Goal: Task Accomplishment & Management: Use online tool/utility

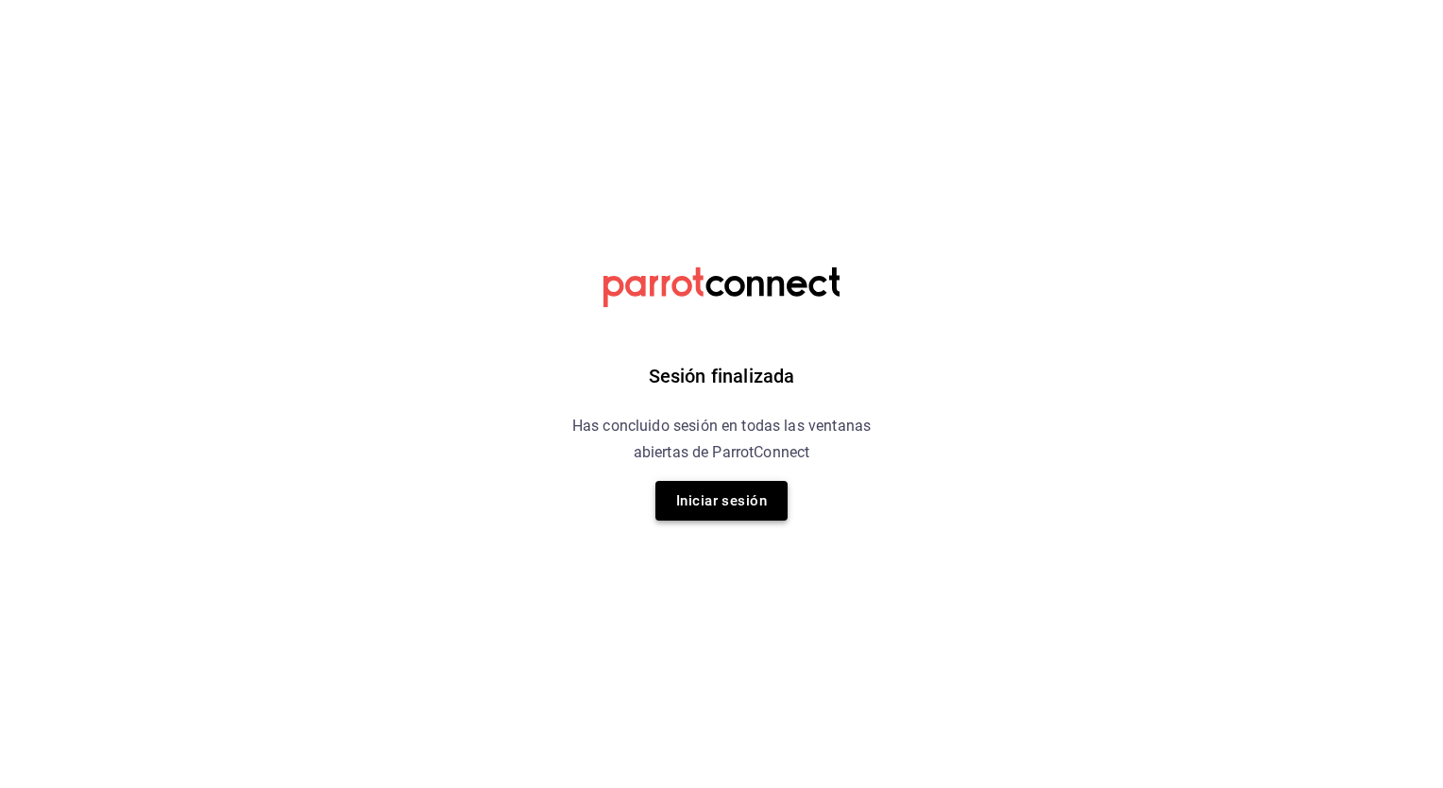
click at [711, 492] on button "Iniciar sesión" at bounding box center [721, 501] width 132 height 40
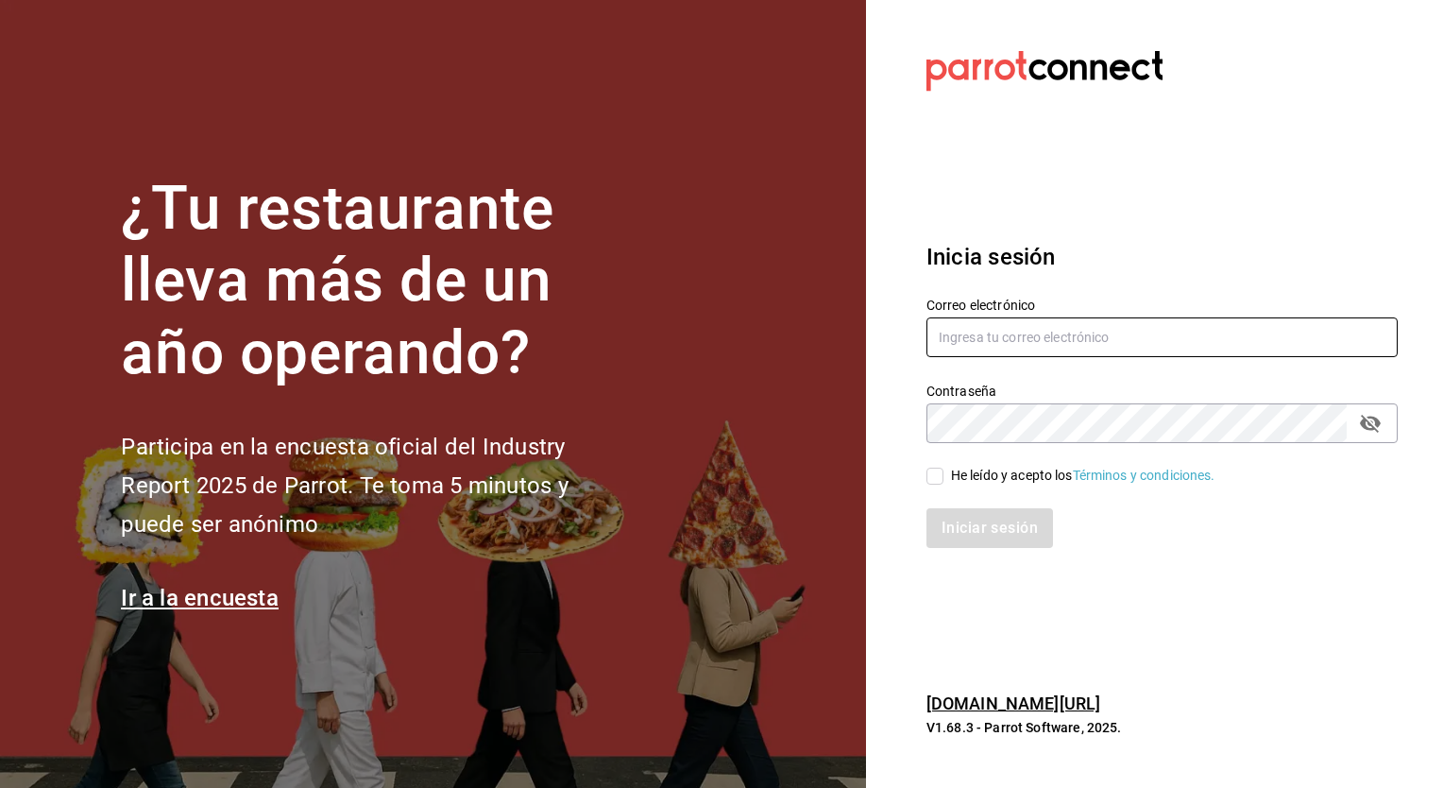
type input "nanci.garcia@grupocosteno.com"
click at [937, 474] on input "He leído y acepto los Términos y condiciones." at bounding box center [934, 475] width 17 height 17
checkbox input "true"
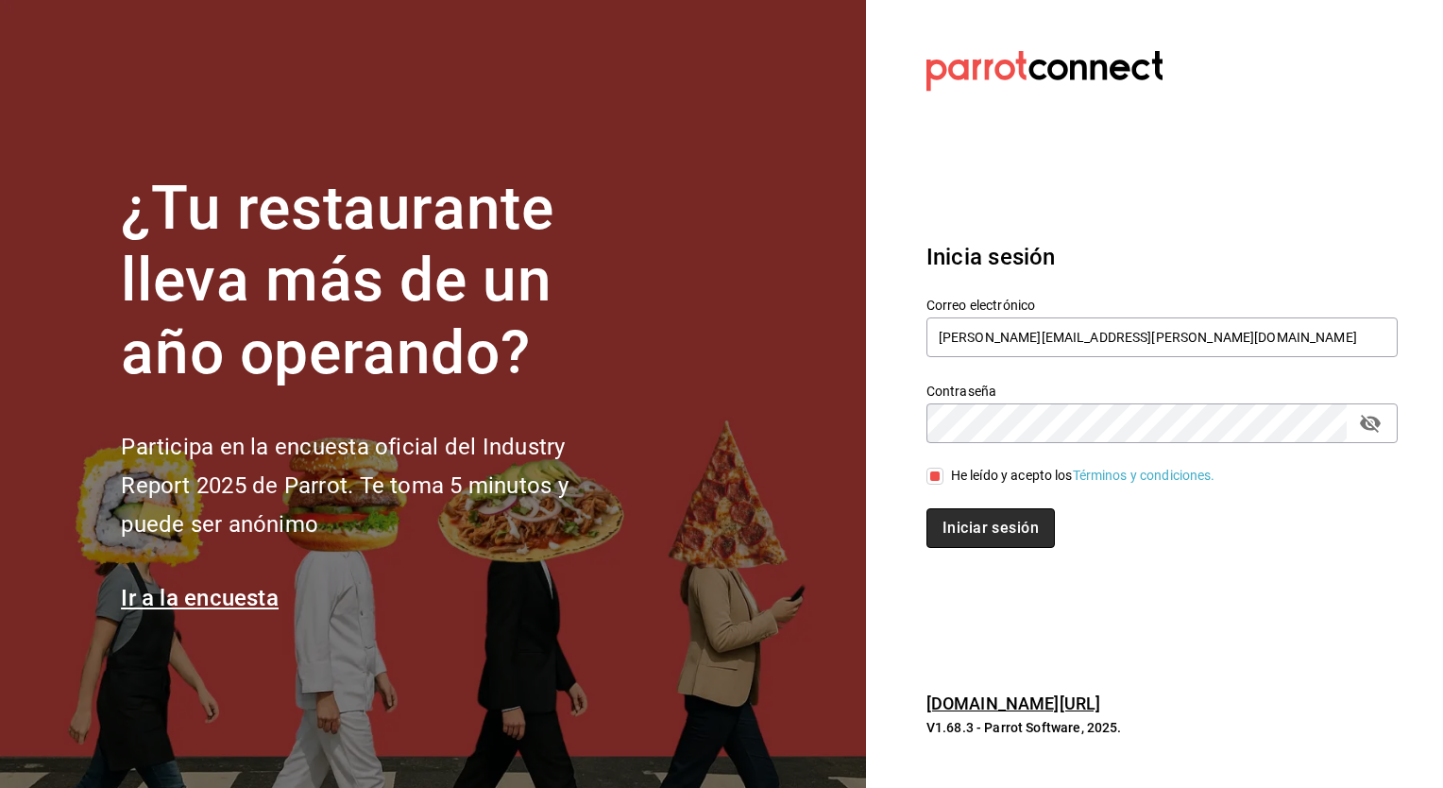
click at [968, 527] on button "Iniciar sesión" at bounding box center [990, 528] width 128 height 40
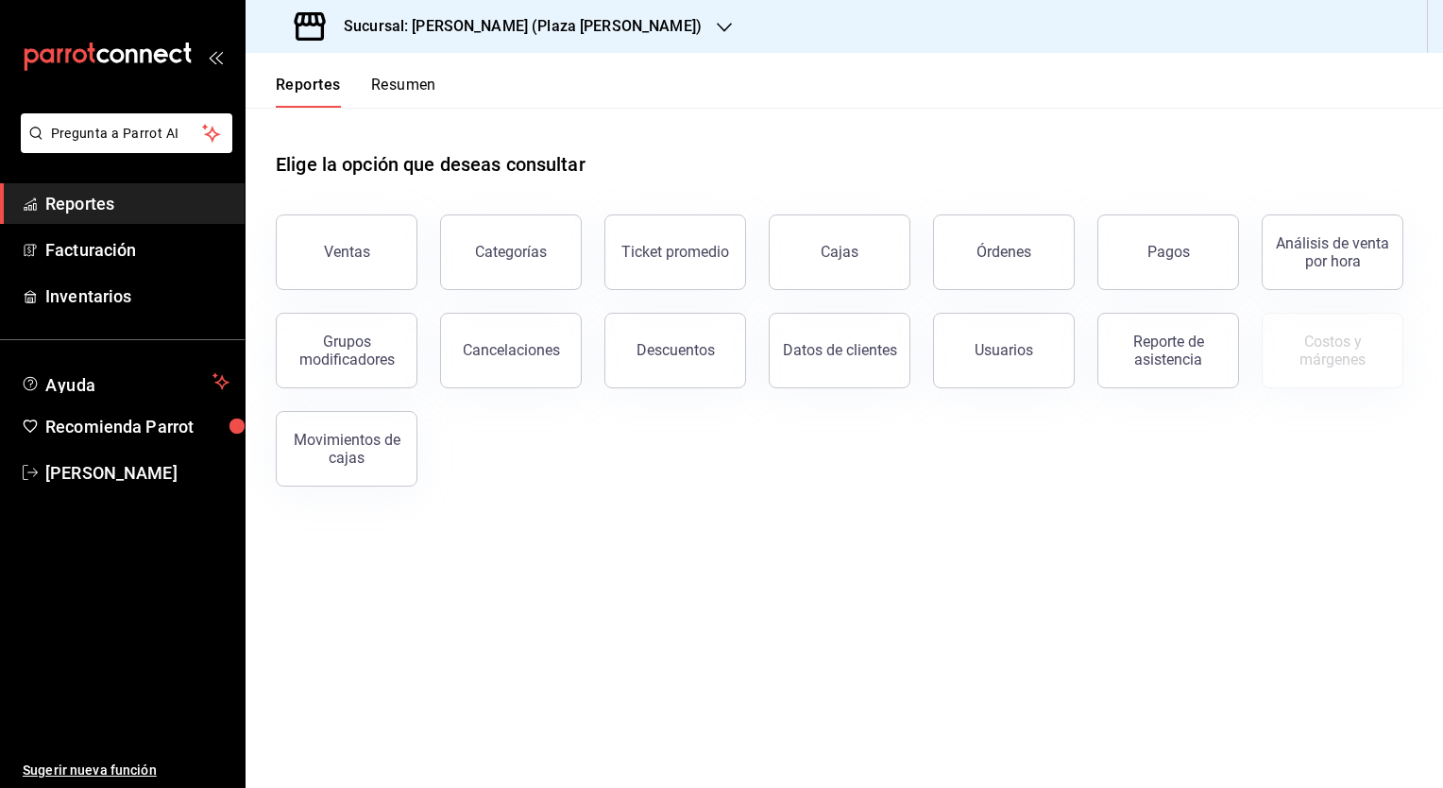
click at [475, 22] on h3 "Sucursal: Ichikani Sushi (Plaza Artz)" at bounding box center [515, 26] width 373 height 23
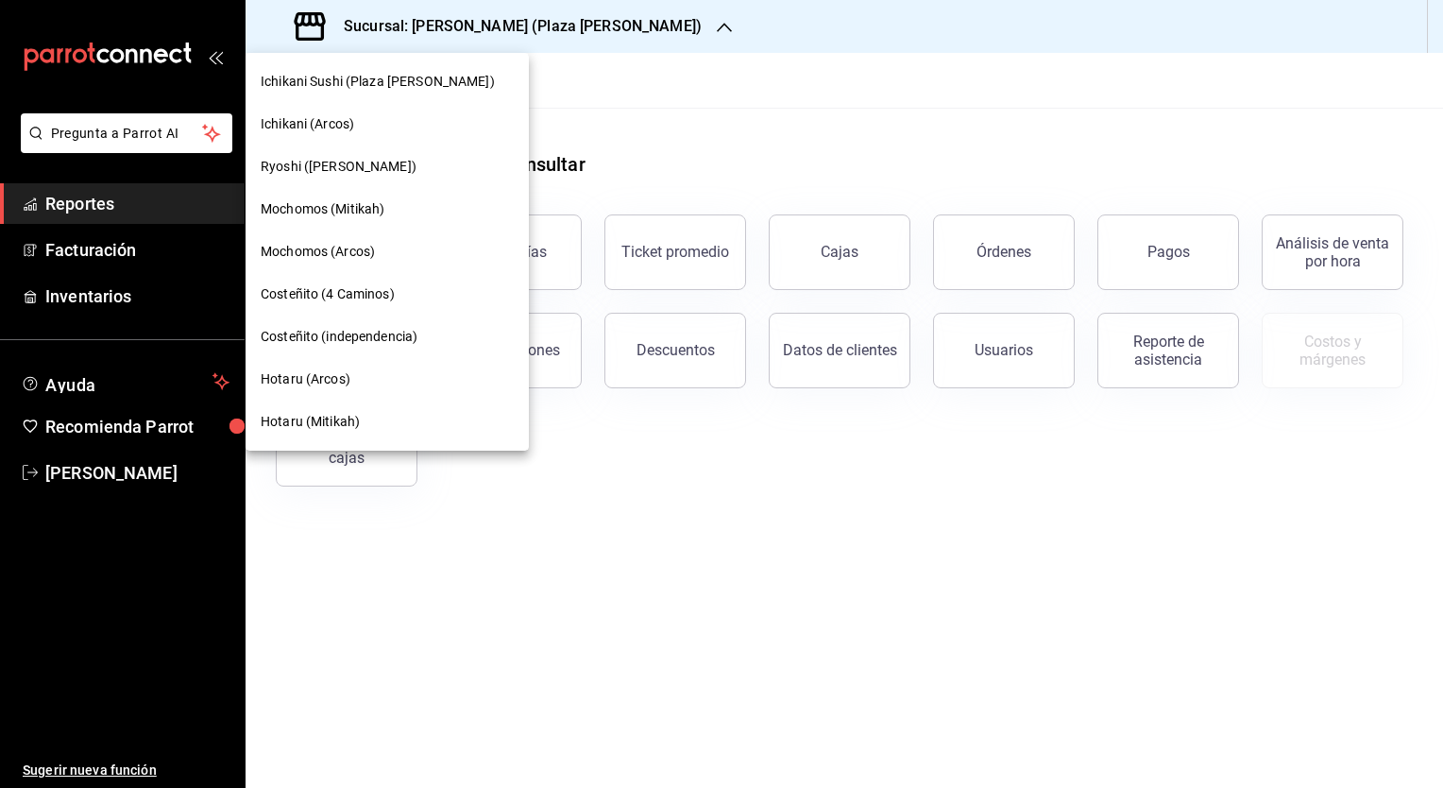
click at [387, 422] on div "Hotaru (Mitikah)" at bounding box center [387, 422] width 253 height 20
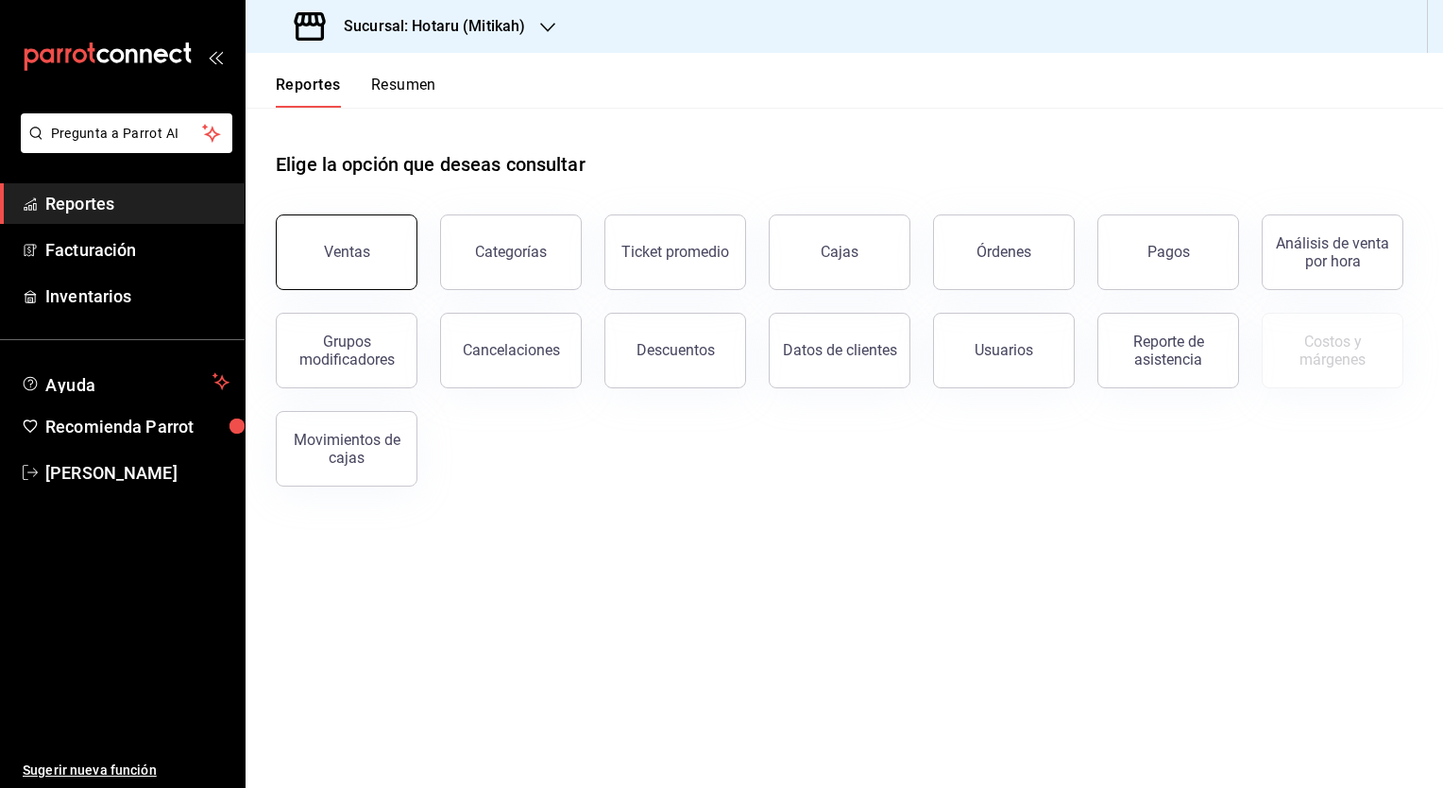
click at [298, 270] on button "Ventas" at bounding box center [347, 252] width 142 height 76
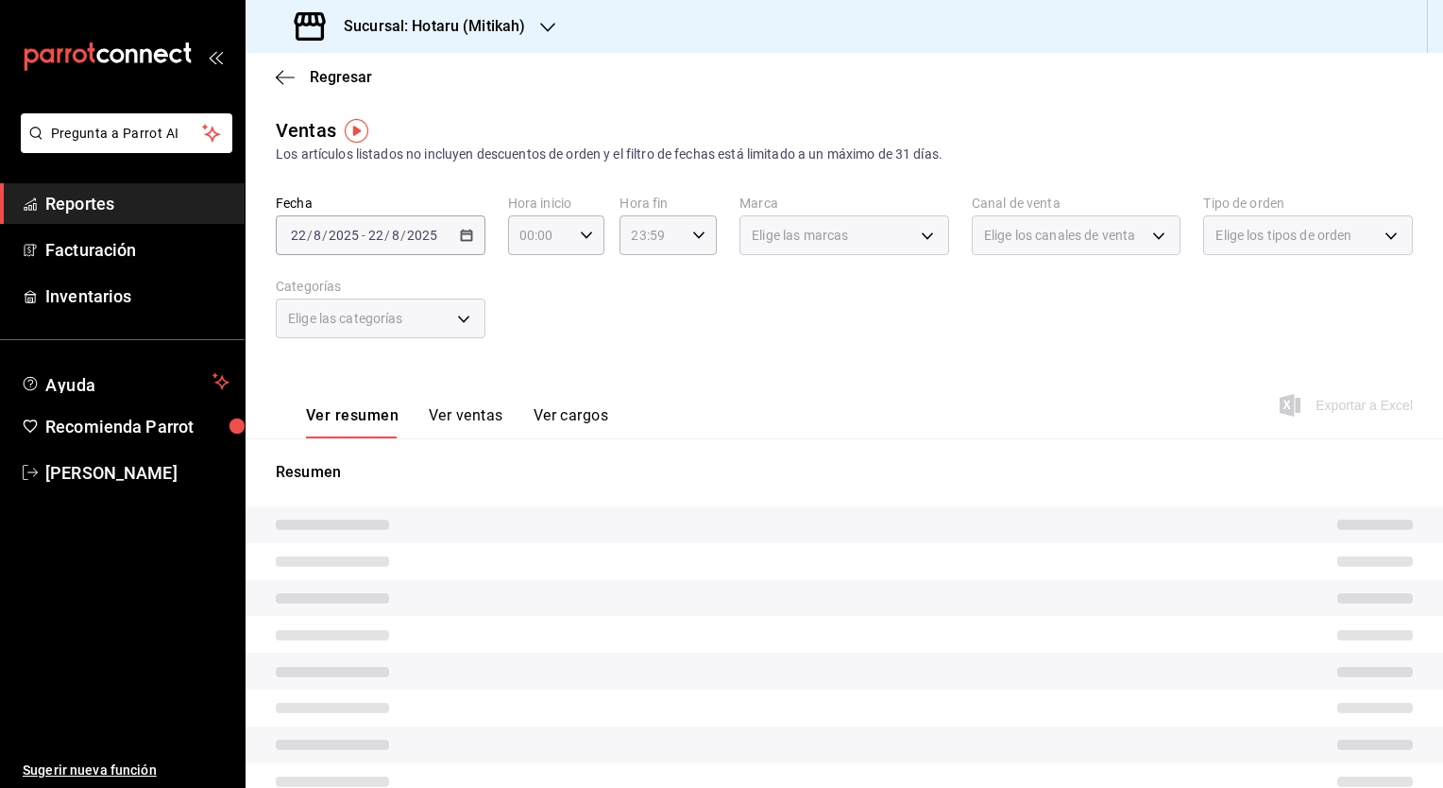
click at [463, 242] on div "2025-08-22 22 / 8 / 2025 - 2025-08-22 22 / 8 / 2025" at bounding box center [381, 235] width 210 height 40
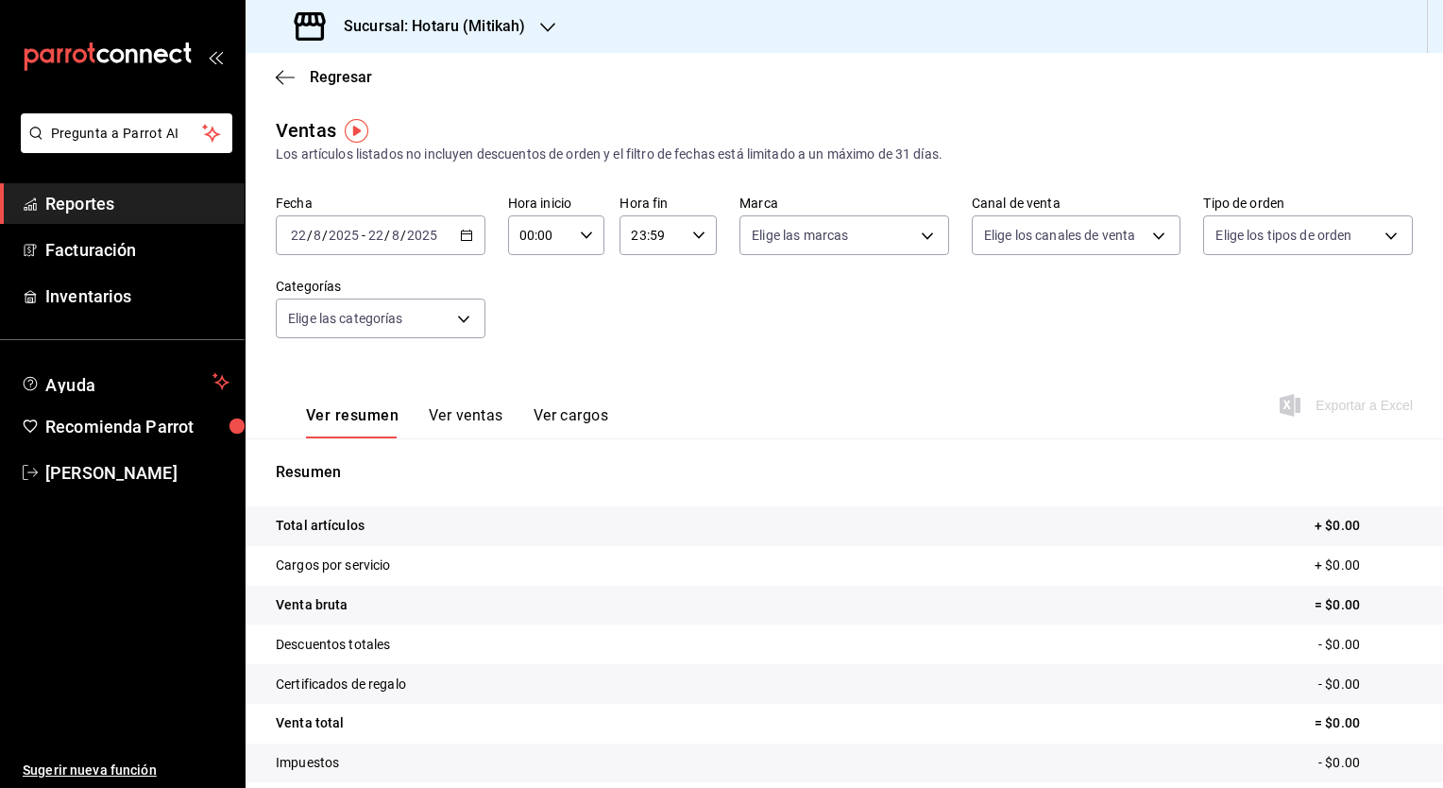
click at [463, 242] on div "2025-08-22 22 / 8 / 2025 - 2025-08-22 22 / 8 / 2025" at bounding box center [381, 235] width 210 height 40
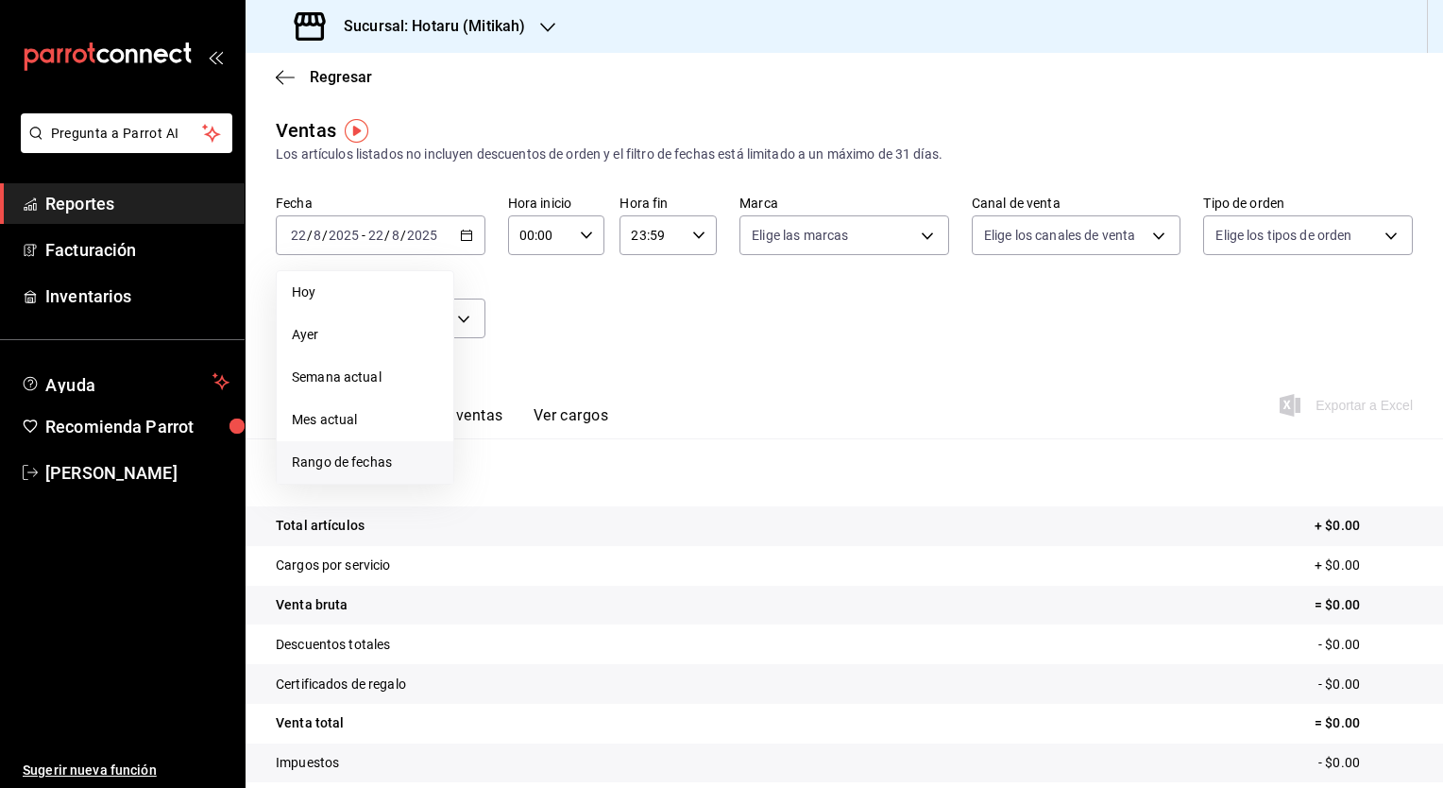
click at [353, 461] on span "Rango de fechas" at bounding box center [365, 462] width 146 height 20
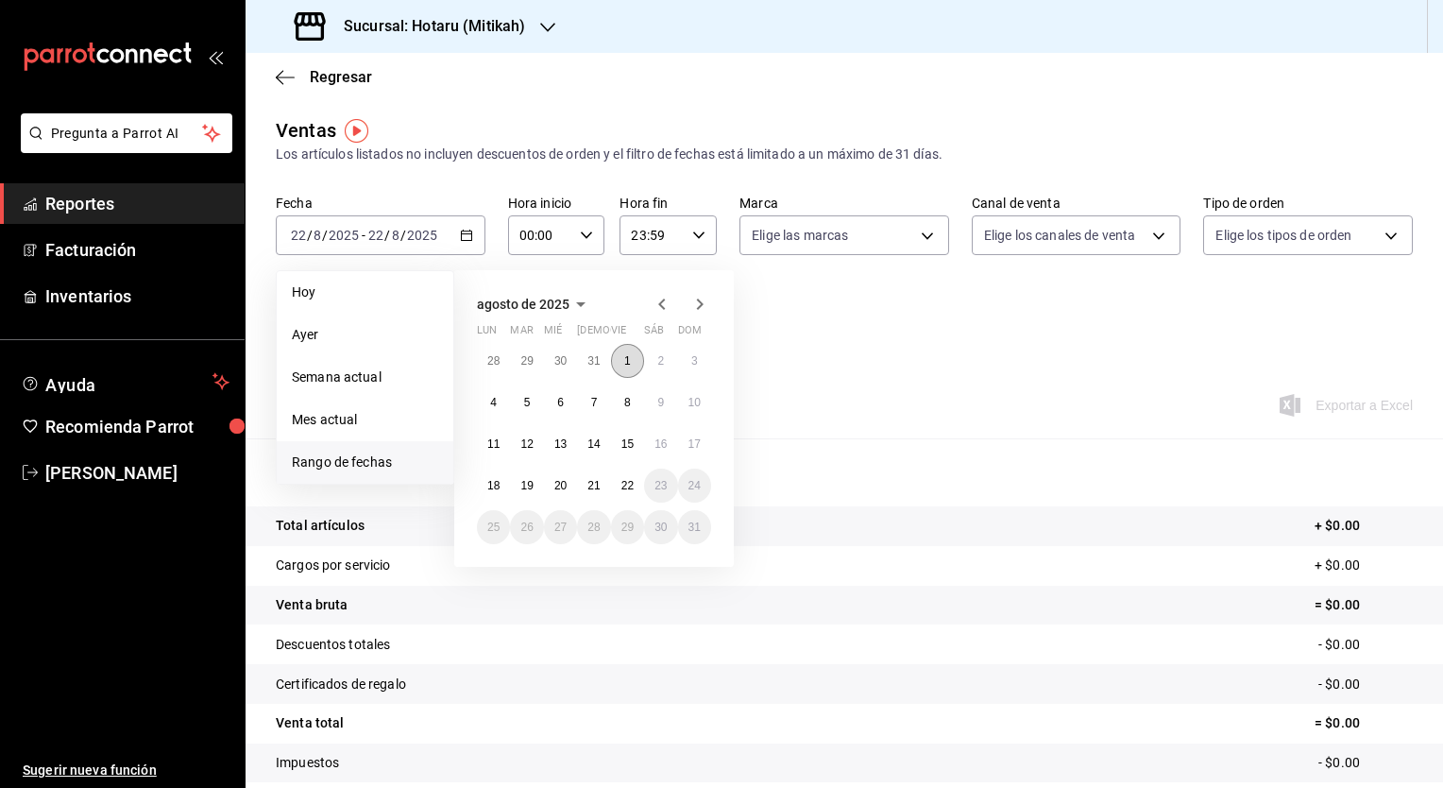
click at [629, 361] on abbr "1" at bounding box center [627, 360] width 7 height 13
click at [612, 485] on button "22" at bounding box center [627, 485] width 33 height 34
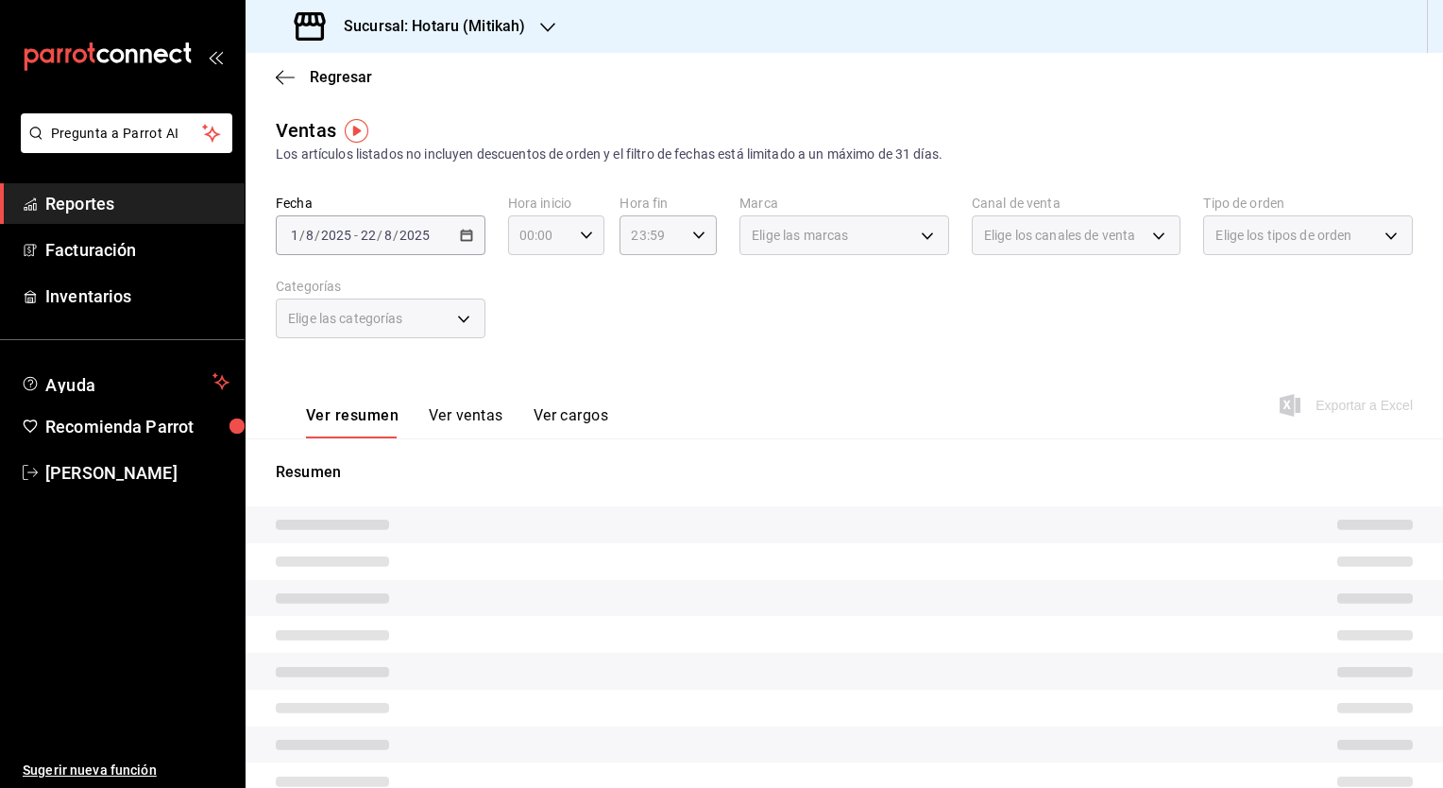
click at [584, 238] on icon "button" at bounding box center [586, 235] width 13 height 13
click at [533, 328] on span "05" at bounding box center [529, 321] width 18 height 15
type input "05:00"
click at [639, 325] on div at bounding box center [721, 394] width 1443 height 788
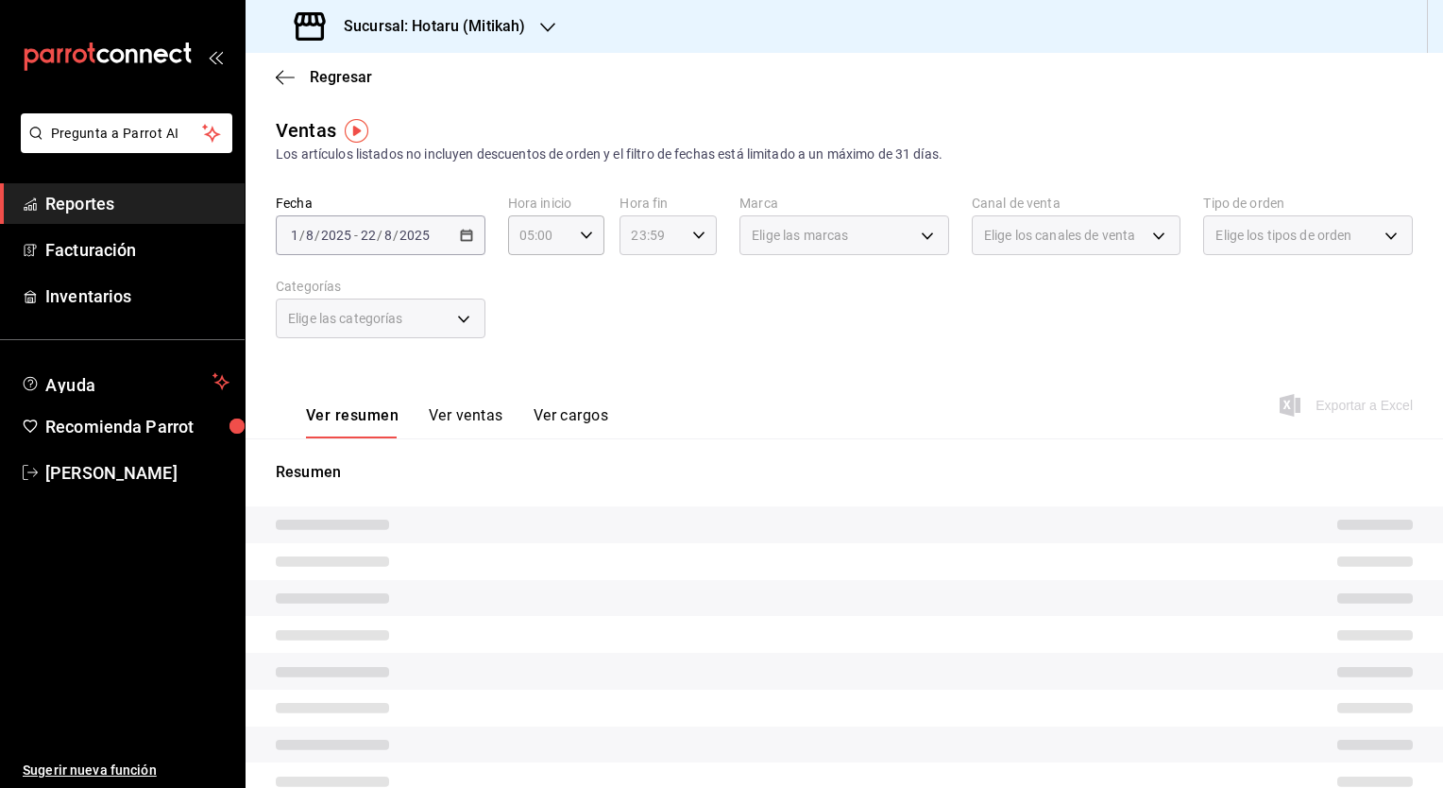
click at [701, 240] on div "23:59 Hora fin" at bounding box center [668, 235] width 97 height 40
click at [640, 353] on button "04" at bounding box center [640, 360] width 41 height 38
type input "04:59"
click at [839, 359] on div at bounding box center [721, 394] width 1443 height 788
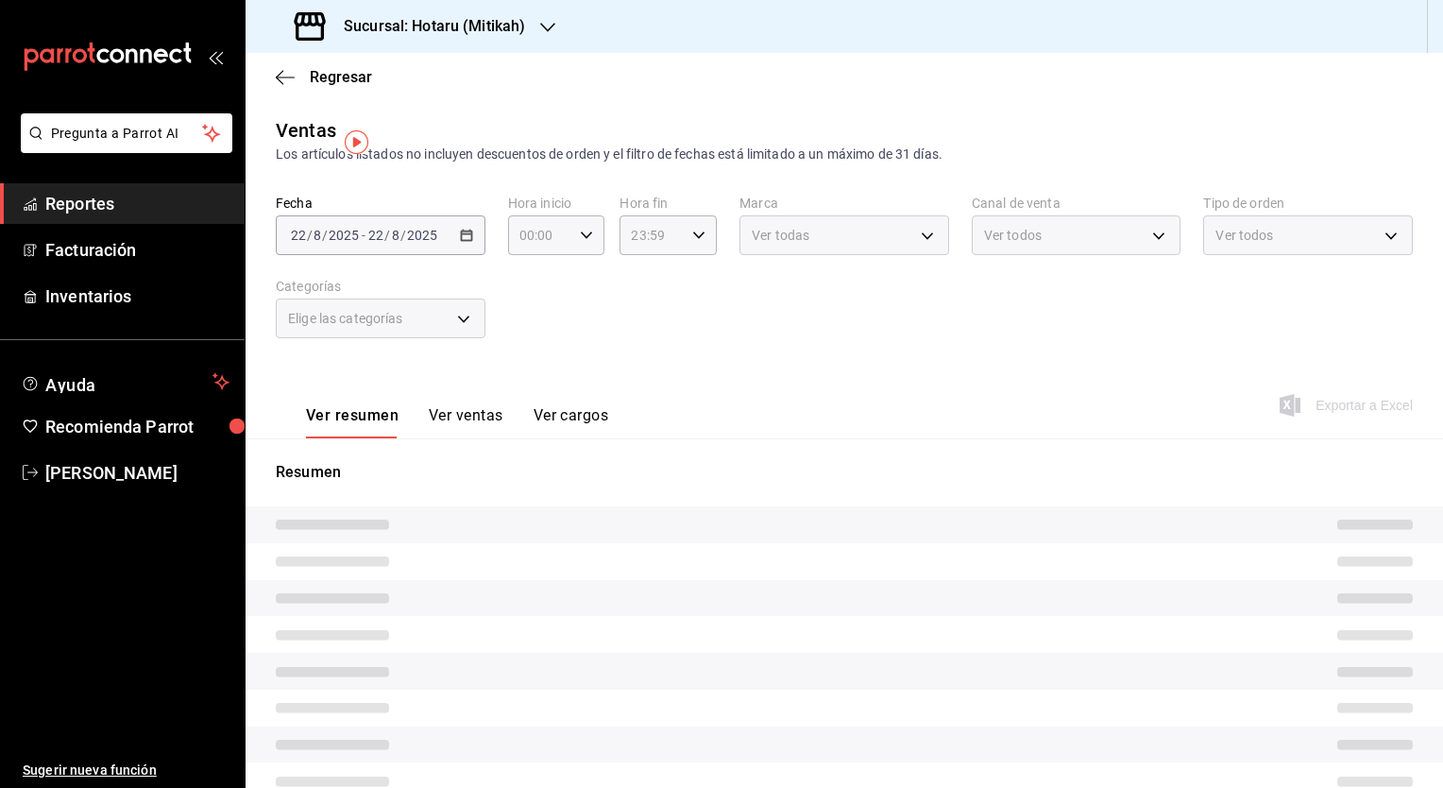
type input "05:00"
type input "04:59"
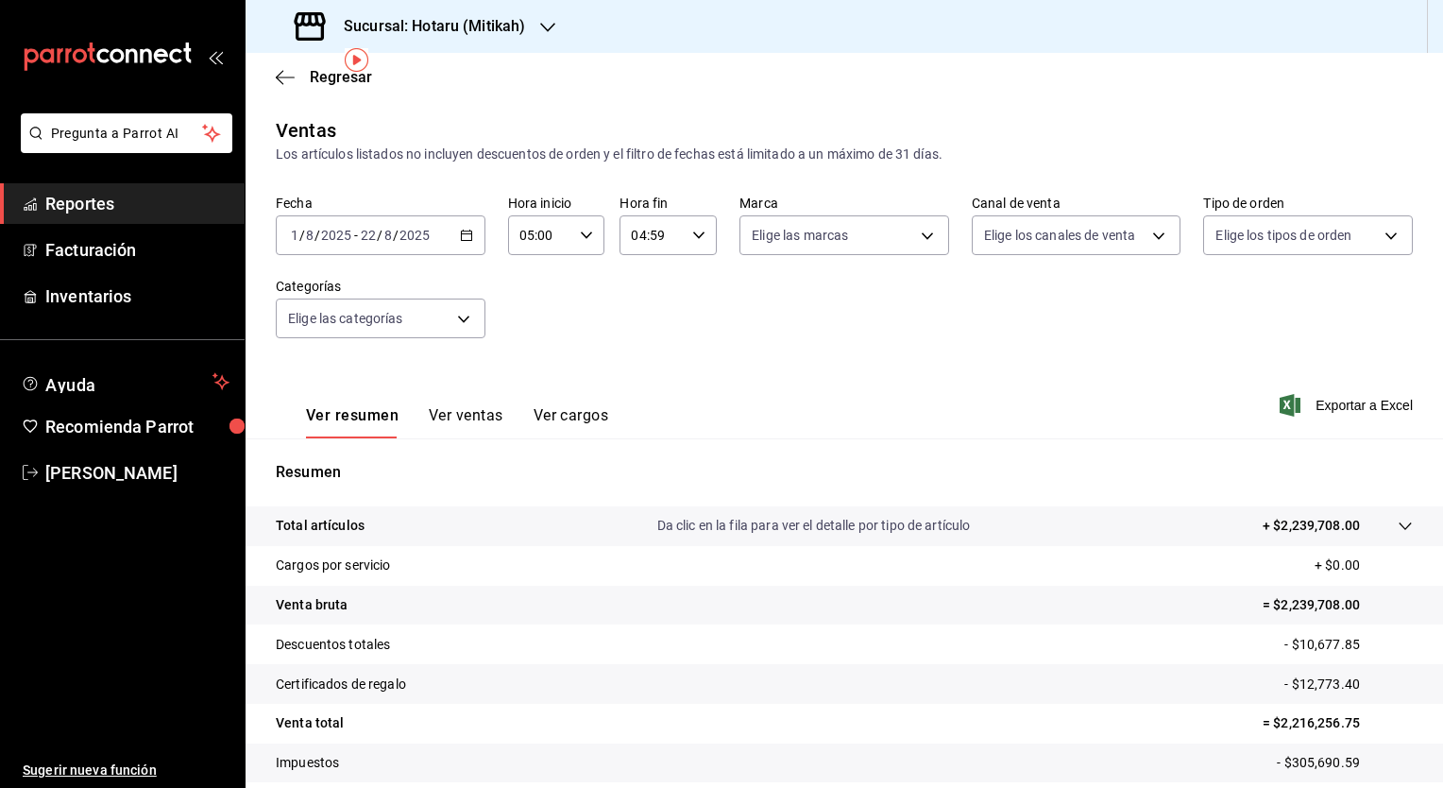
scroll to position [117, 0]
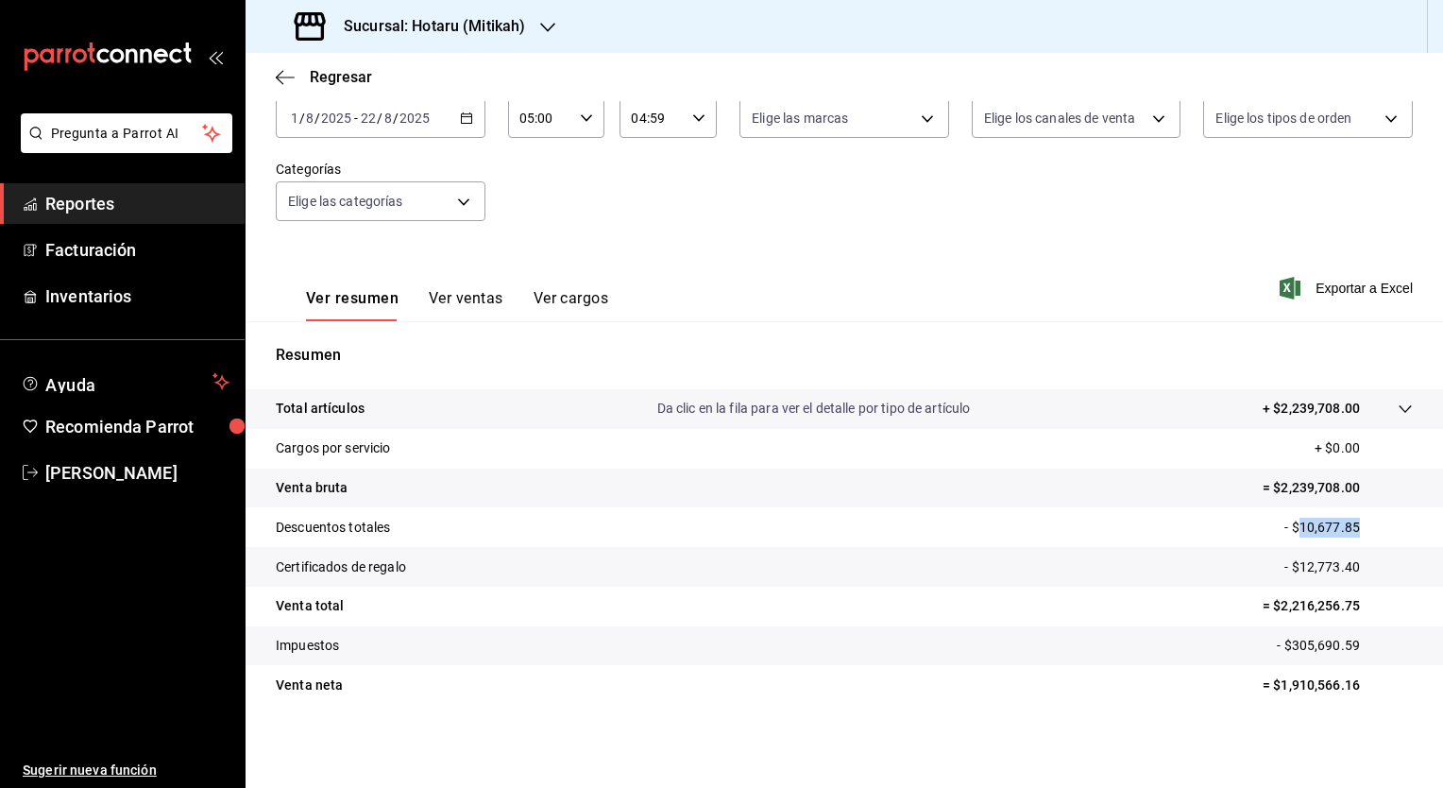
drag, startPoint x: 1284, startPoint y: 520, endPoint x: 1360, endPoint y: 536, distance: 77.2
click at [1360, 536] on p "- $10,677.85" at bounding box center [1348, 528] width 128 height 20
copy p "10,677.85"
drag, startPoint x: 1287, startPoint y: 561, endPoint x: 1365, endPoint y: 563, distance: 77.5
click at [1365, 563] on p "- $12,773.40" at bounding box center [1348, 567] width 128 height 20
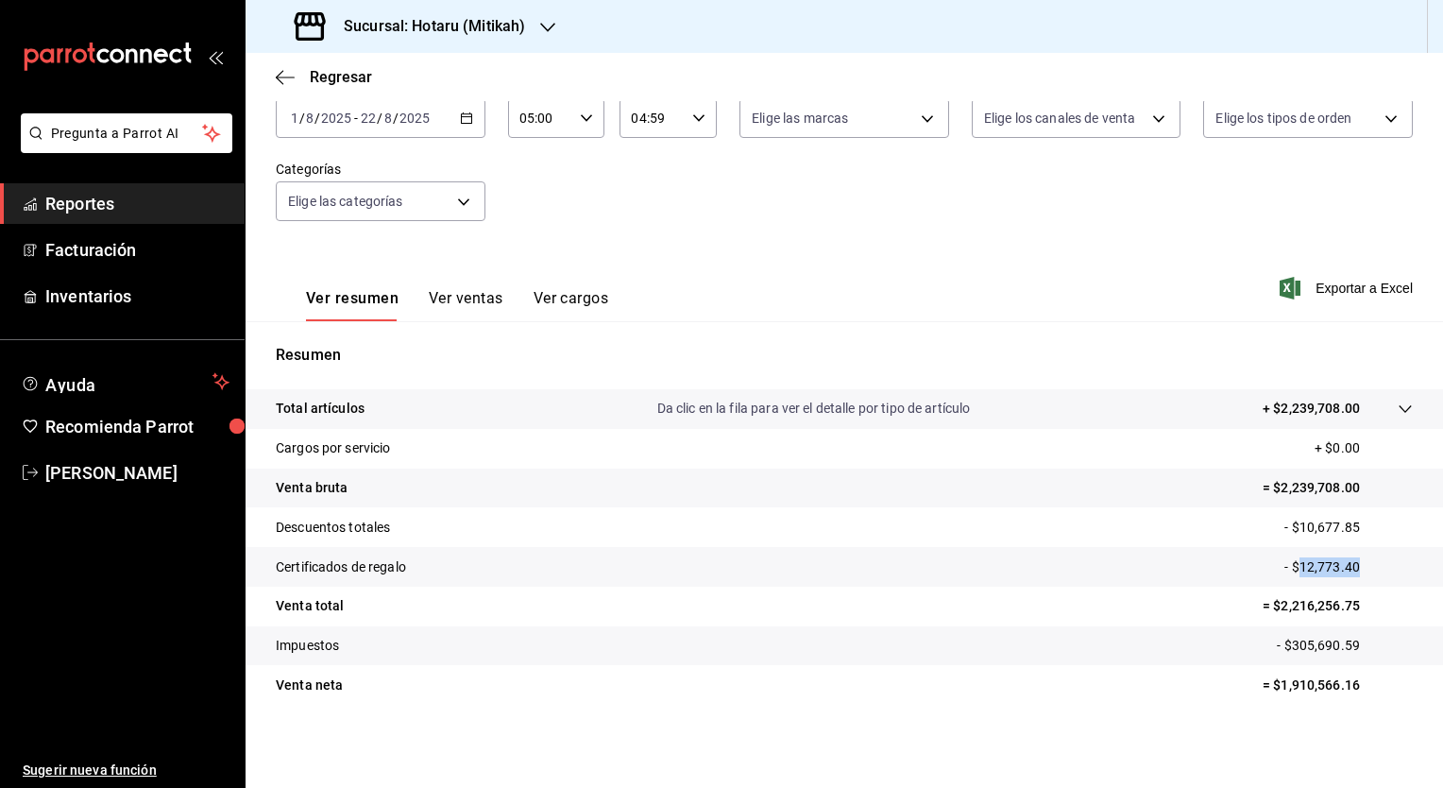
copy p "12,773.40"
drag, startPoint x: 1265, startPoint y: 603, endPoint x: 1348, endPoint y: 606, distance: 82.2
click at [1348, 606] on p "= $2,216,256.75" at bounding box center [1338, 606] width 150 height 20
copy p "2,216,256.75"
drag, startPoint x: 1271, startPoint y: 686, endPoint x: 1371, endPoint y: 685, distance: 100.1
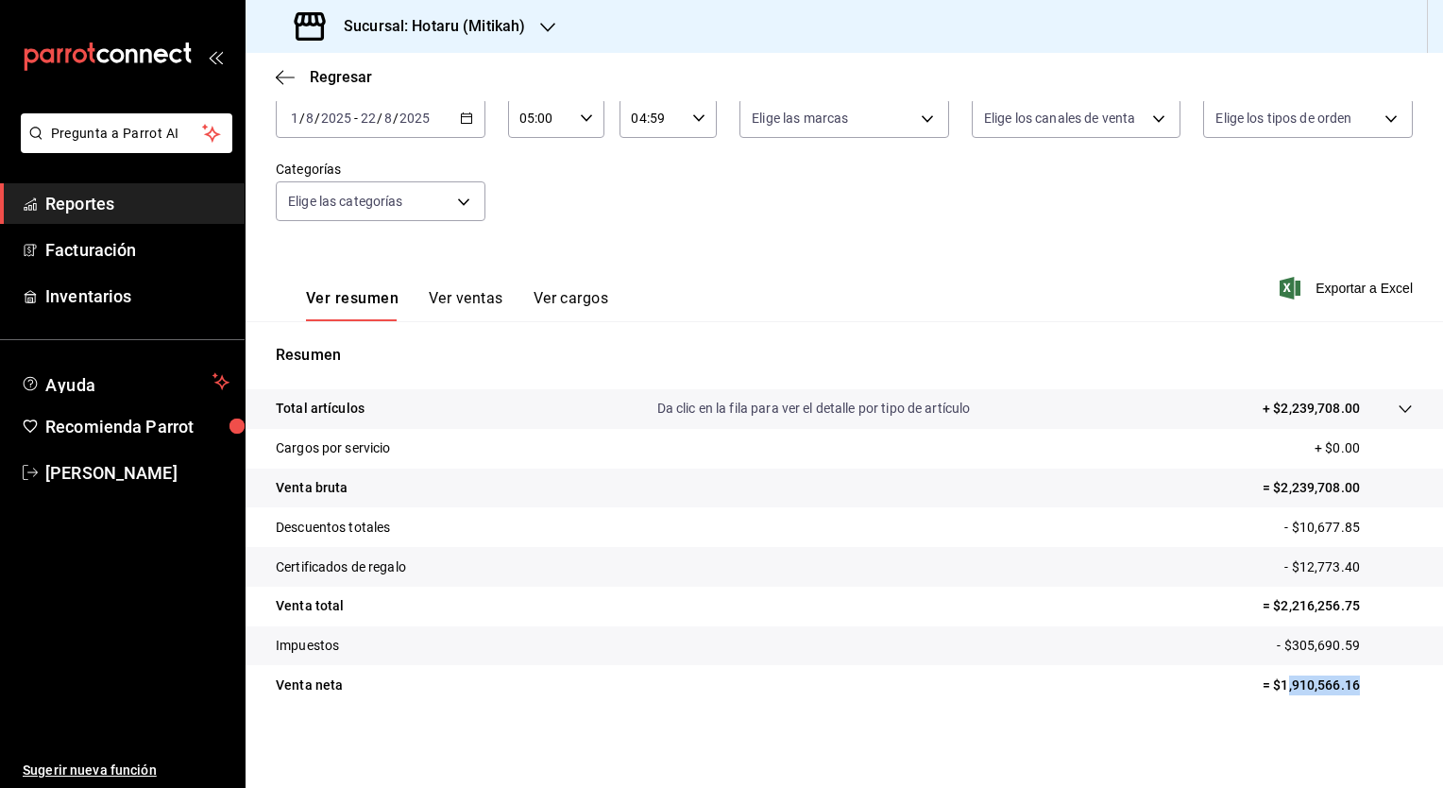
click at [1371, 685] on p "= $1,910,566.16" at bounding box center [1338, 685] width 150 height 20
drag, startPoint x: 1371, startPoint y: 685, endPoint x: 1261, endPoint y: 682, distance: 110.5
click at [1263, 682] on p "= $1,910,566.16" at bounding box center [1338, 685] width 150 height 20
drag, startPoint x: 1266, startPoint y: 682, endPoint x: 1357, endPoint y: 685, distance: 90.7
click at [1357, 685] on p "= $1,910,566.16" at bounding box center [1338, 685] width 150 height 20
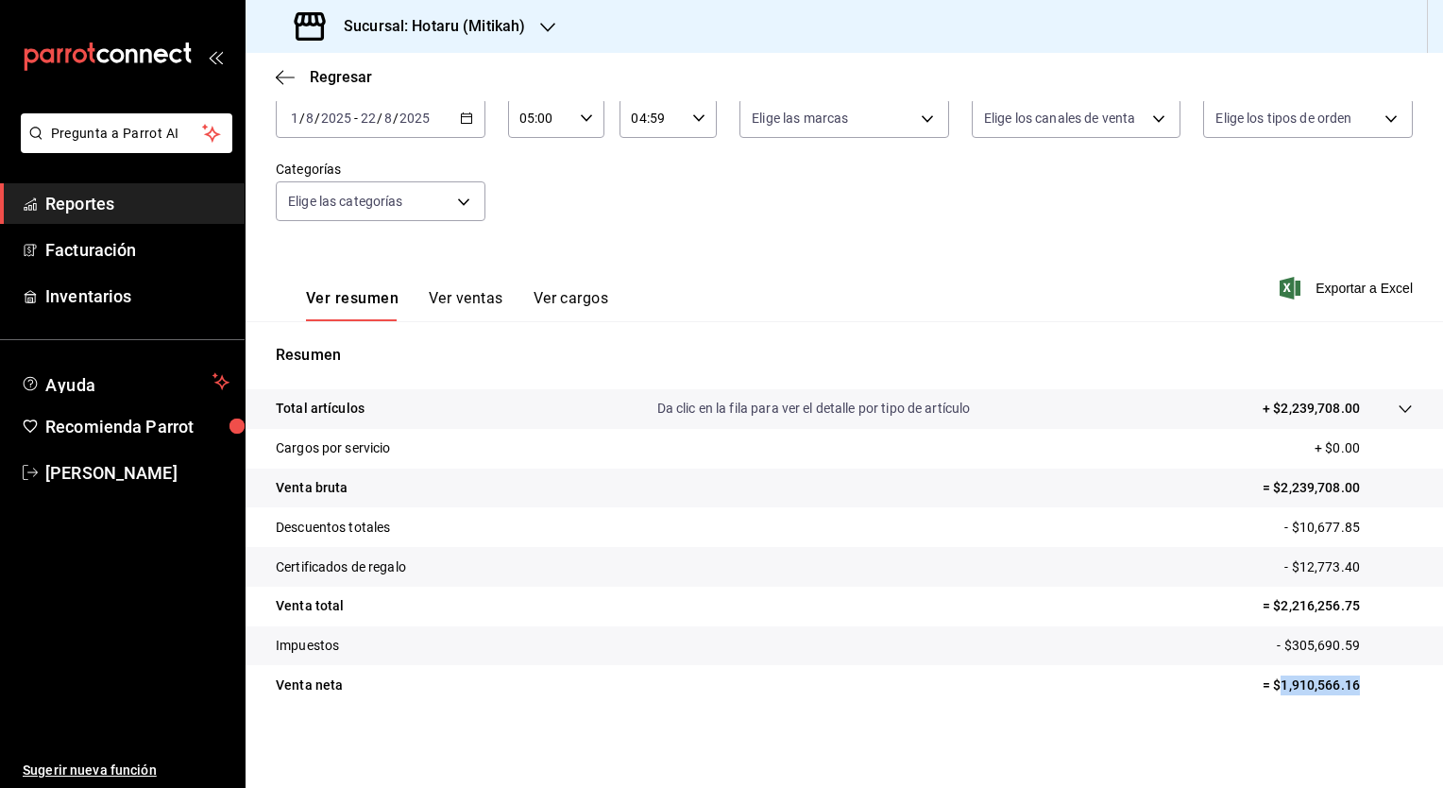
copy p "1,910,566.16"
drag, startPoint x: 1278, startPoint y: 645, endPoint x: 1367, endPoint y: 658, distance: 90.7
click at [1367, 658] on tr "Impuestos - $305,690.59" at bounding box center [844, 646] width 1197 height 40
copy p "305,690.59"
click at [376, 25] on h3 "Sucursal: Hotaru (Mitikah)" at bounding box center [427, 26] width 196 height 23
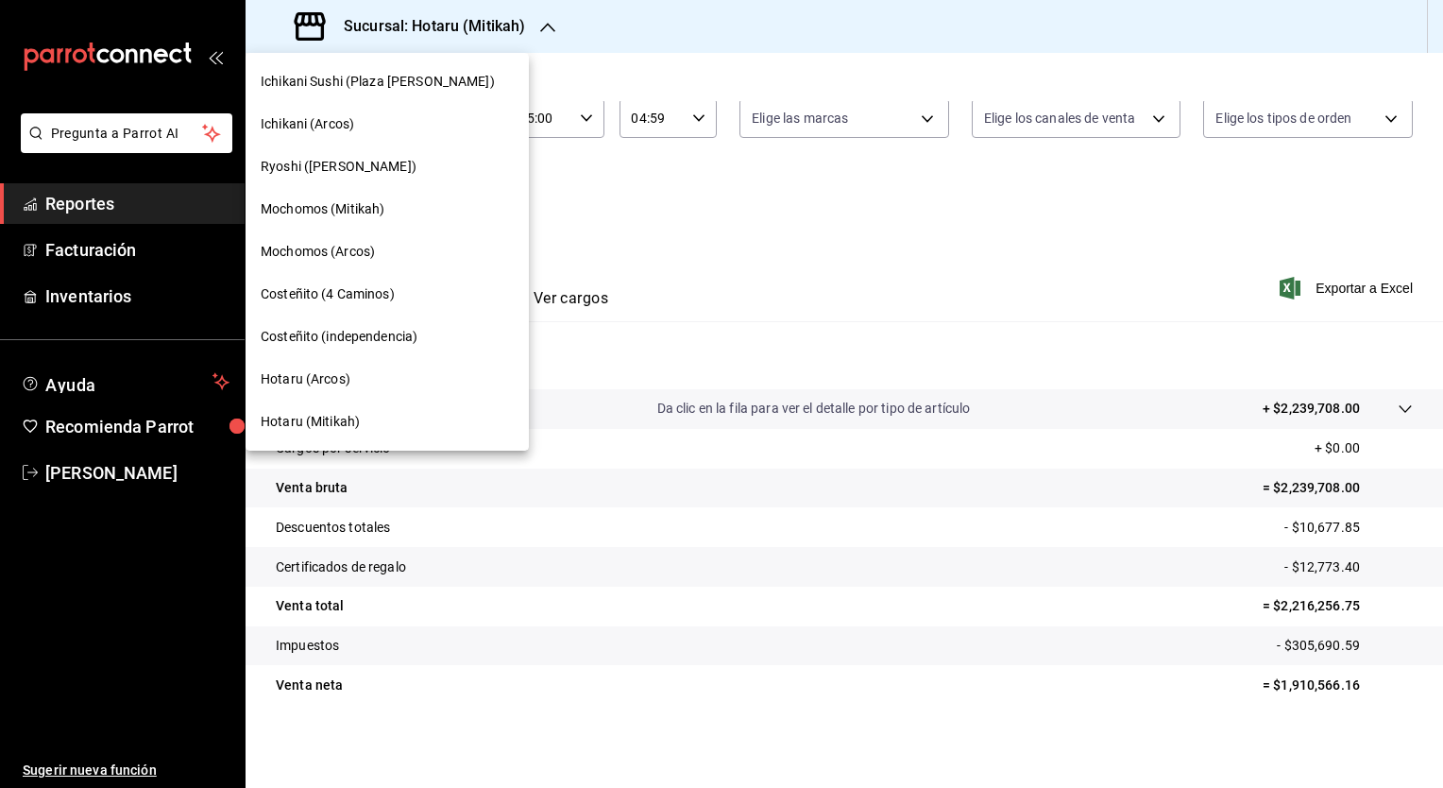
click at [329, 210] on span "Mochomos (Mitikah)" at bounding box center [323, 209] width 124 height 20
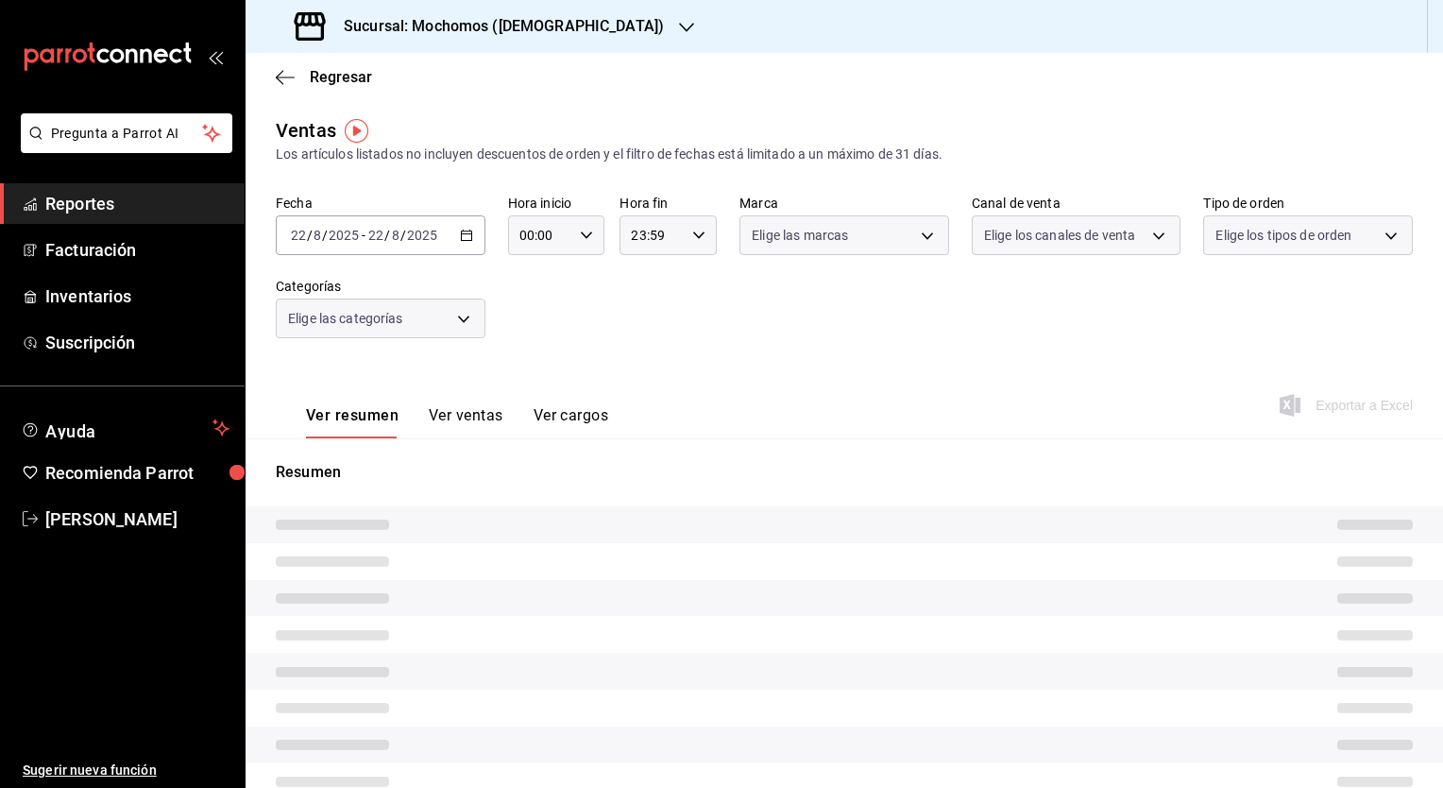
type input "05:00"
type input "04:59"
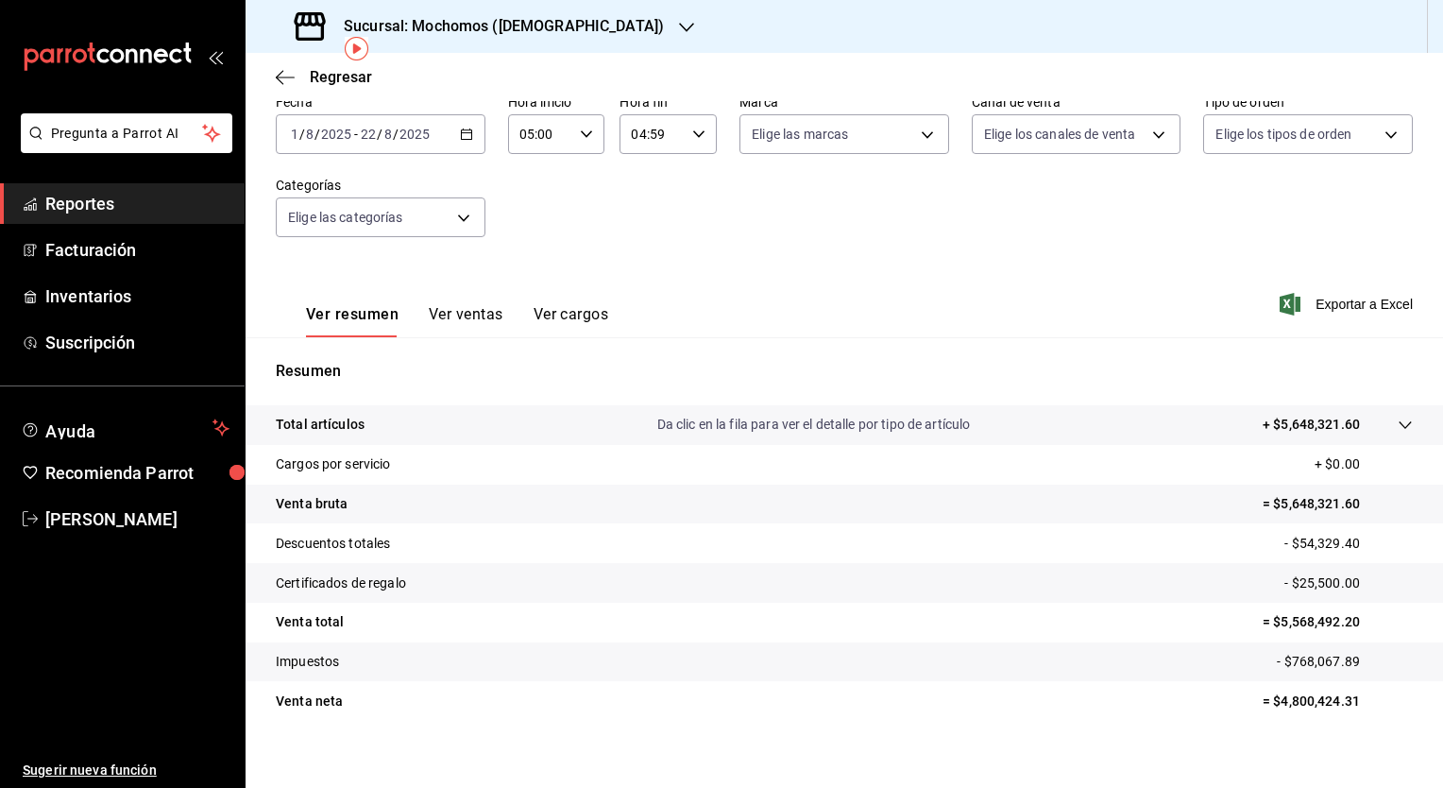
scroll to position [117, 0]
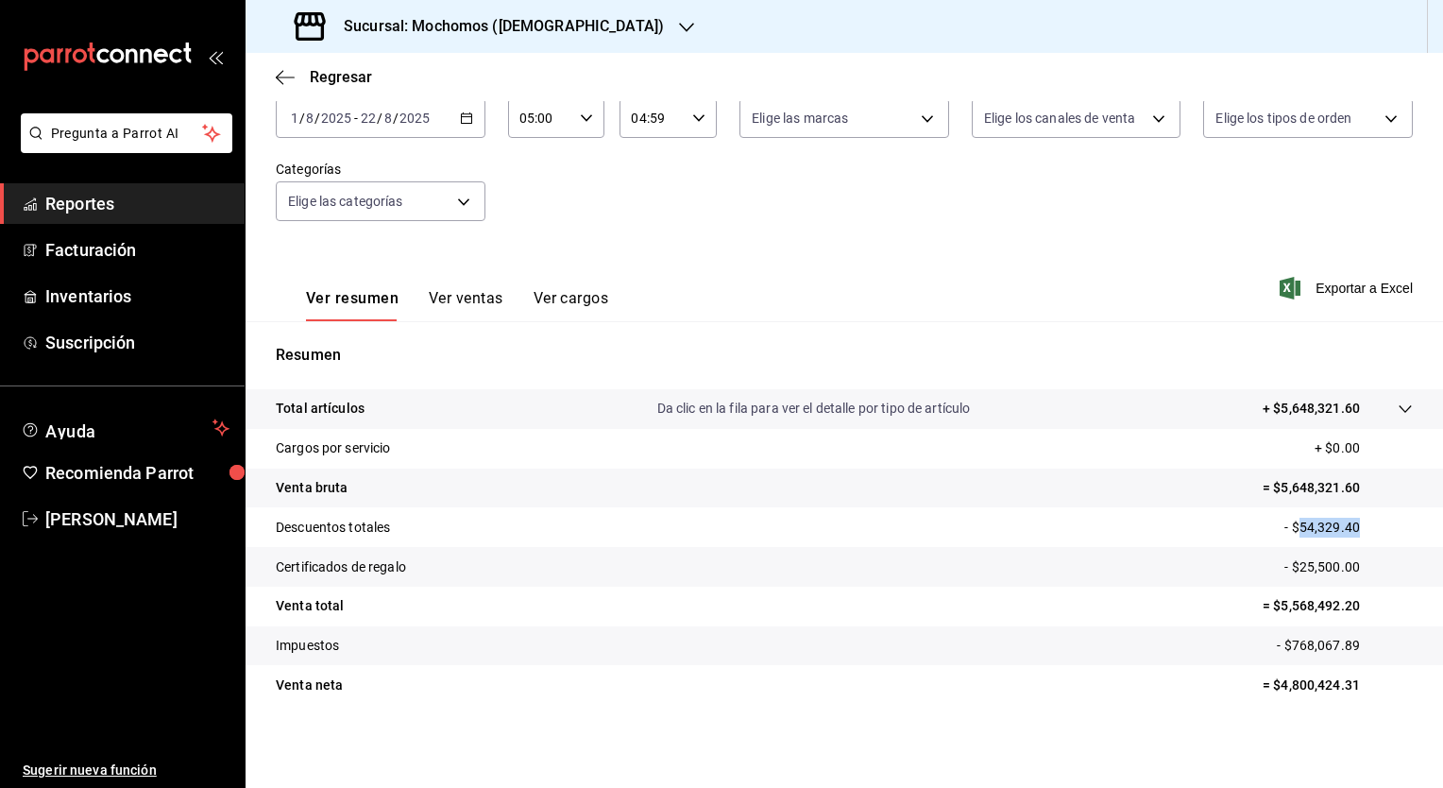
drag, startPoint x: 1288, startPoint y: 531, endPoint x: 1409, endPoint y: 535, distance: 120.9
click at [1409, 535] on tr "Descuentos totales - $54,329.40" at bounding box center [844, 527] width 1197 height 40
copy p "54,329.40"
drag, startPoint x: 1287, startPoint y: 567, endPoint x: 1385, endPoint y: 568, distance: 98.2
click at [1385, 568] on p "- $25,500.00" at bounding box center [1348, 567] width 128 height 20
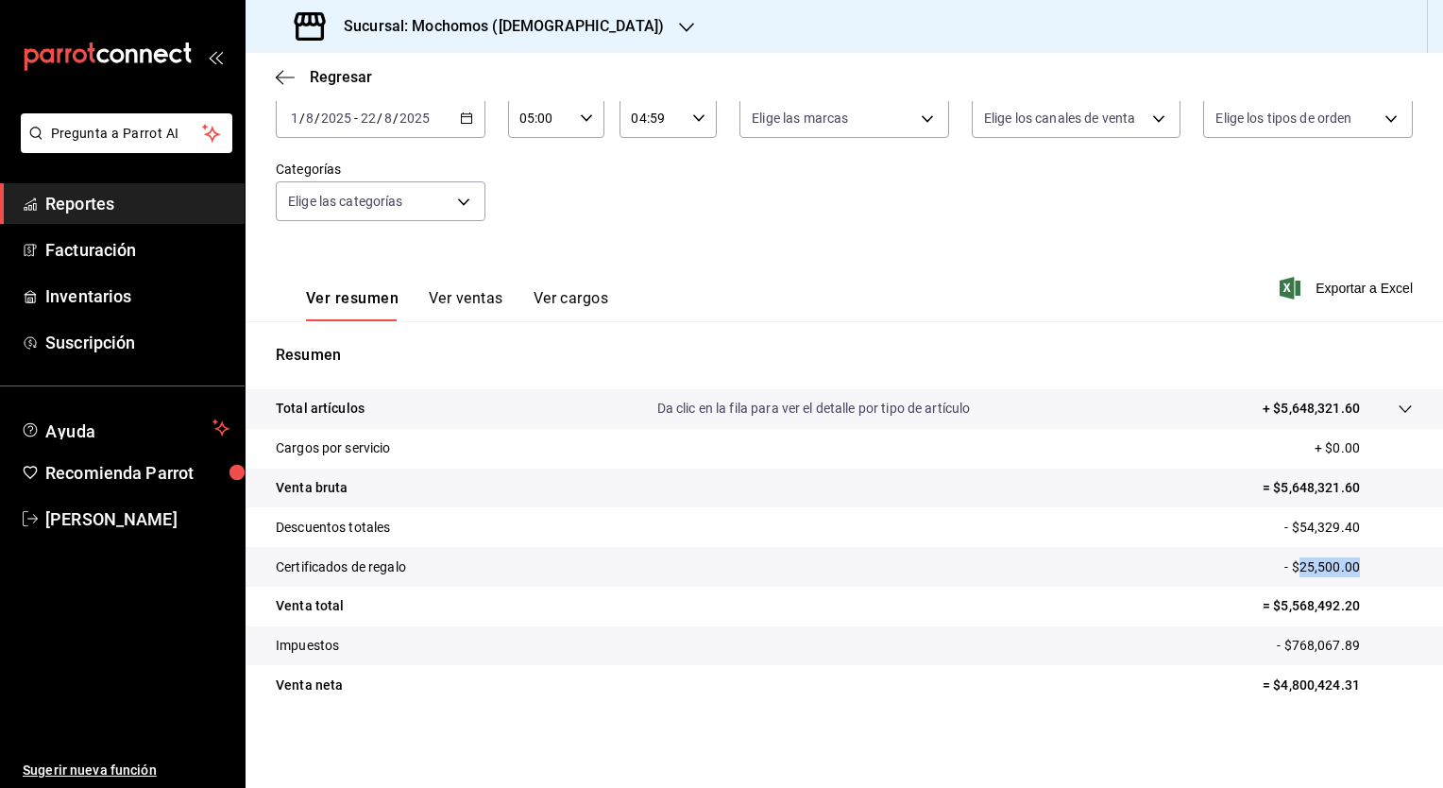
copy p "25,500.00"
drag, startPoint x: 1269, startPoint y: 610, endPoint x: 1364, endPoint y: 615, distance: 94.6
click at [1364, 615] on p "= $5,568,492.20" at bounding box center [1338, 606] width 150 height 20
copy p "5,568,492.20"
drag, startPoint x: 1266, startPoint y: 687, endPoint x: 1343, endPoint y: 686, distance: 76.5
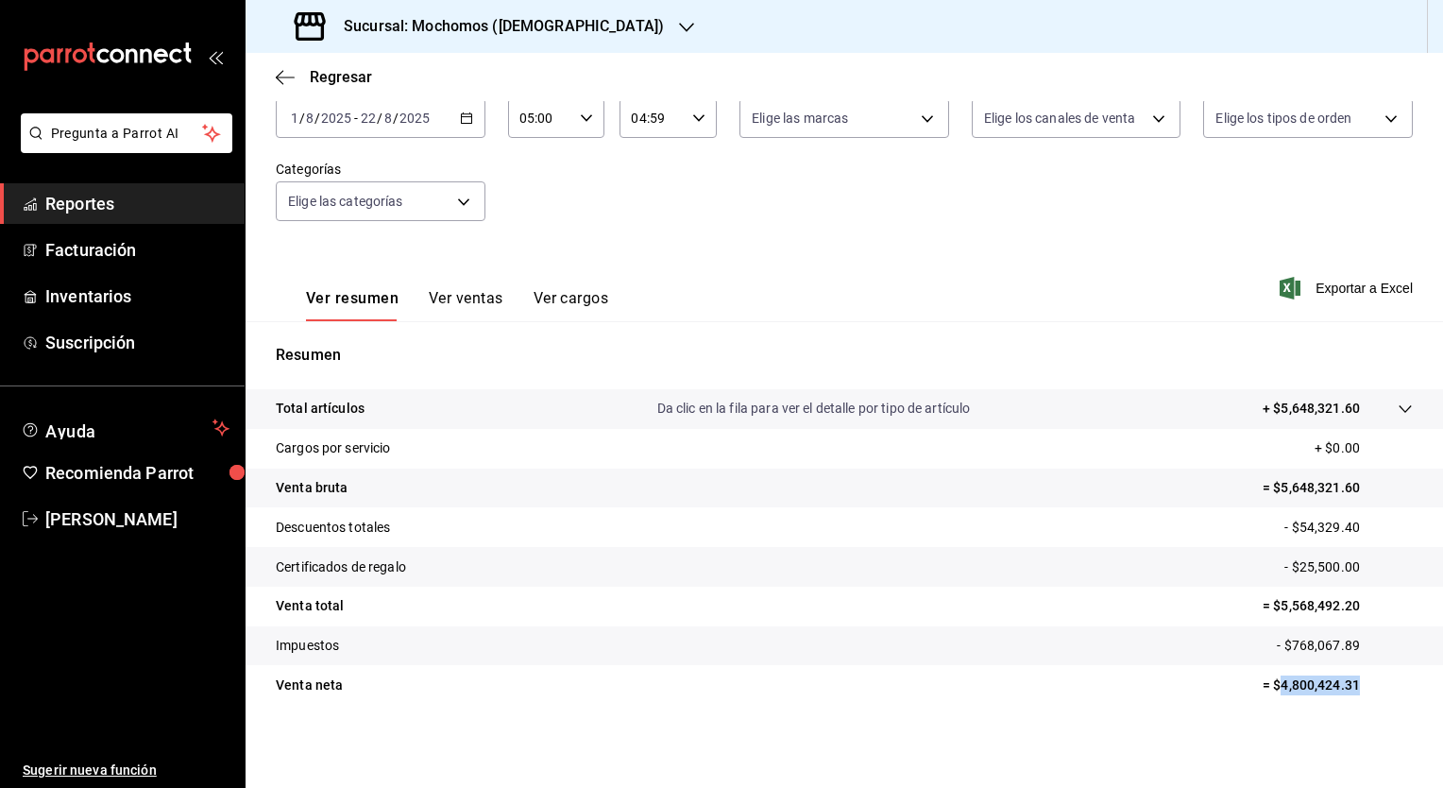
click at [1343, 686] on p "= $4,800,424.31" at bounding box center [1338, 685] width 150 height 20
copy p "4,800,424.31"
drag, startPoint x: 1280, startPoint y: 640, endPoint x: 1359, endPoint y: 655, distance: 80.8
click at [1359, 655] on tr "Impuestos - $768,067.89" at bounding box center [844, 646] width 1197 height 40
copy p "768,067.89"
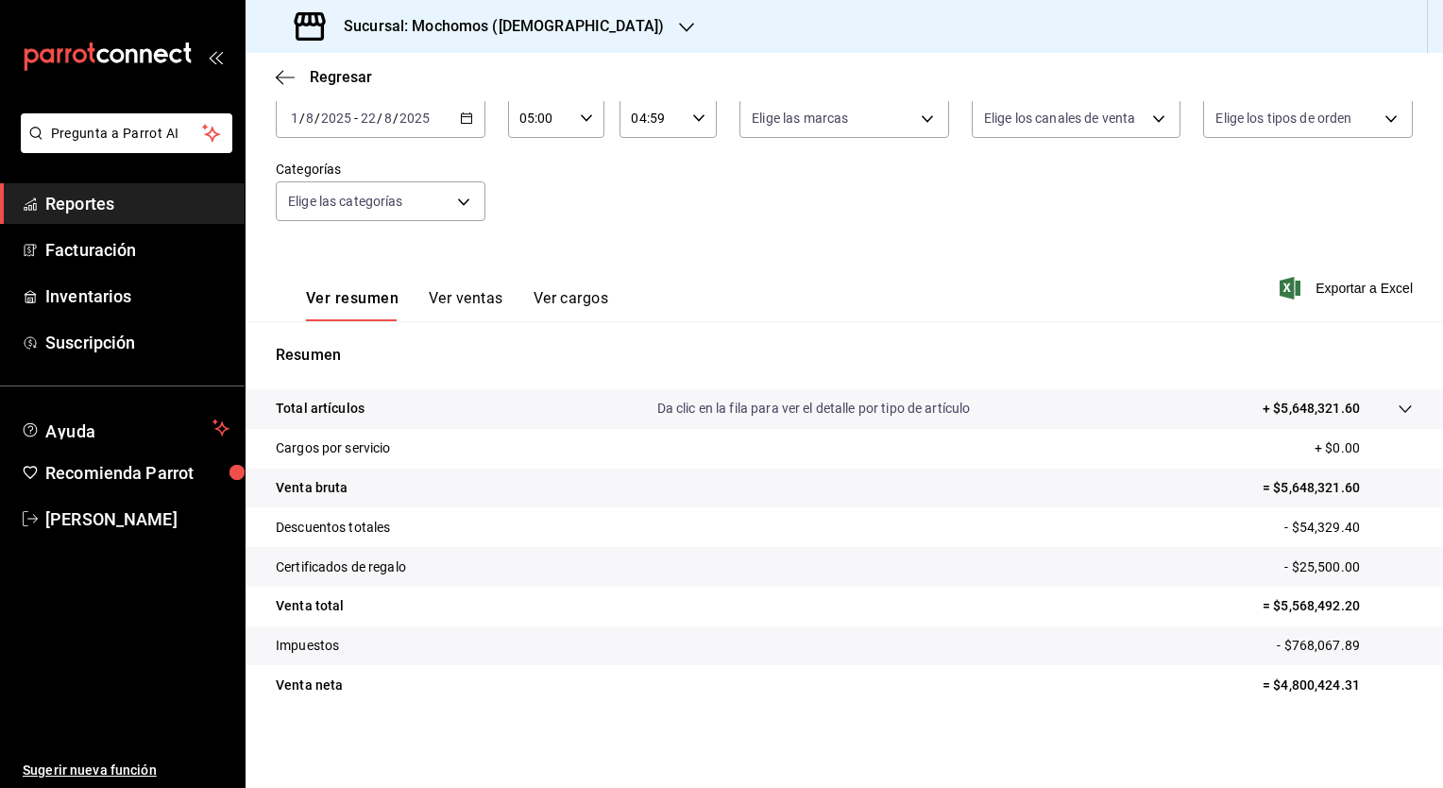
click at [546, 39] on div "Sucursal: Mochomos ([DEMOGRAPHIC_DATA])" at bounding box center [481, 26] width 441 height 53
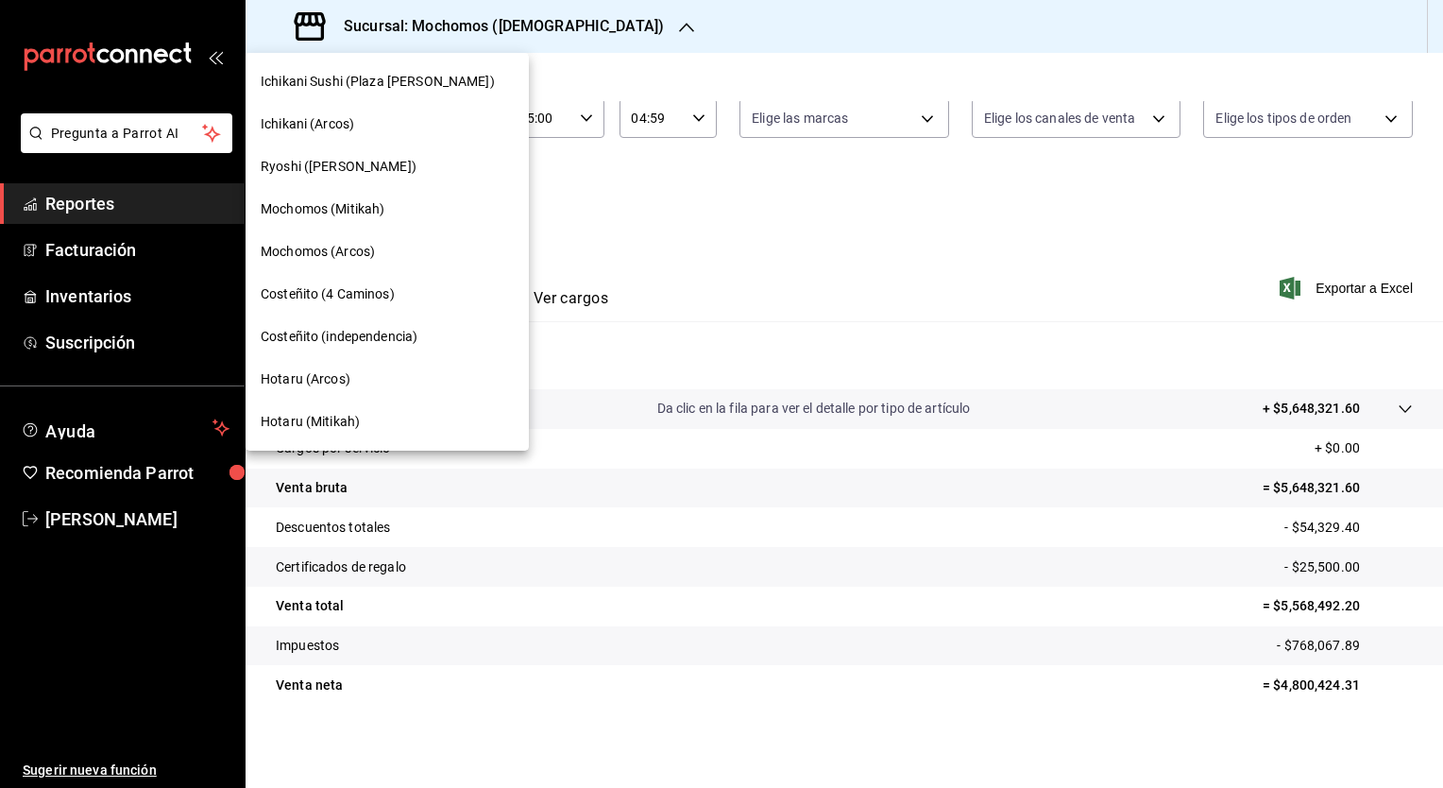
click at [337, 170] on span "Ryoshi ([PERSON_NAME])" at bounding box center [339, 167] width 156 height 20
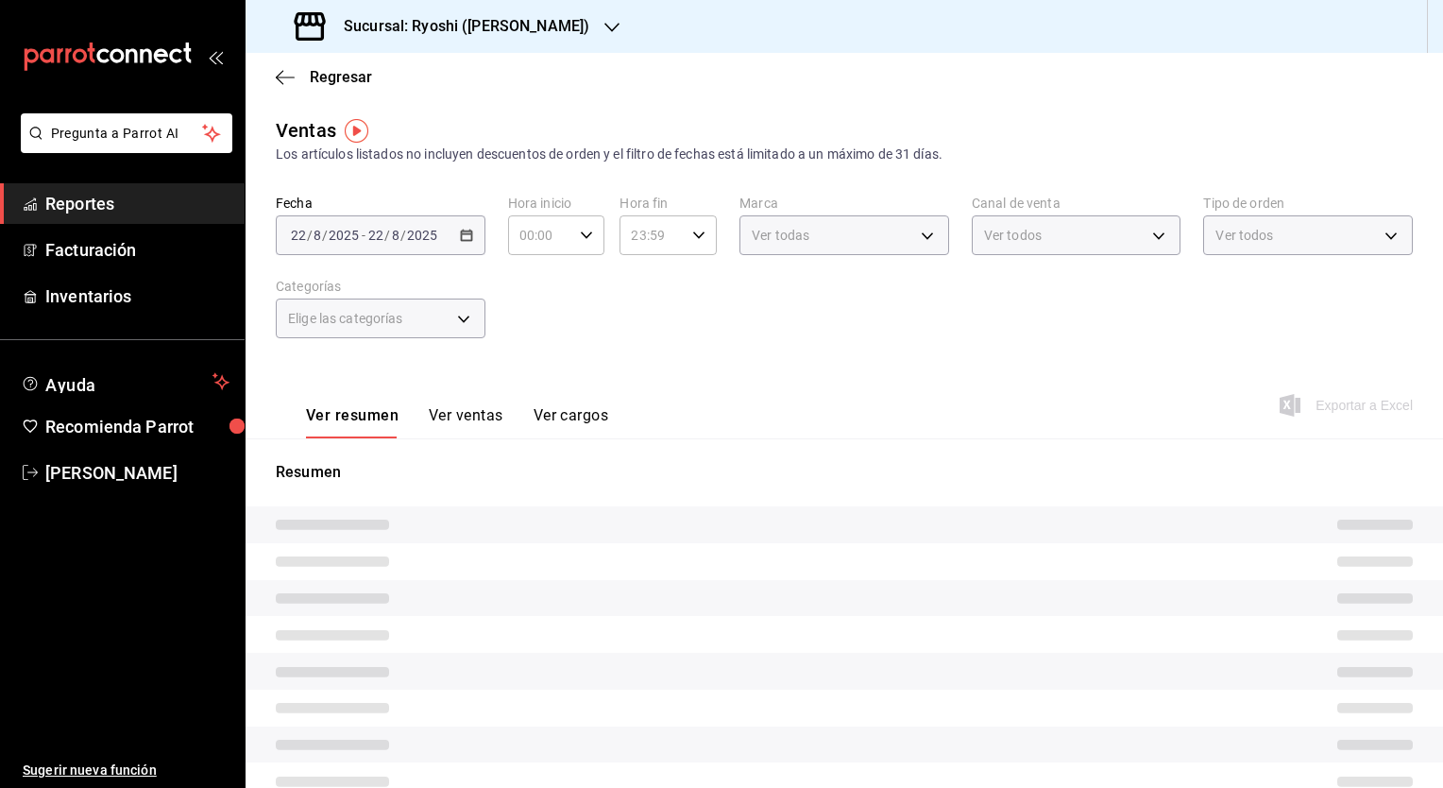
type input "05:00"
type input "04:59"
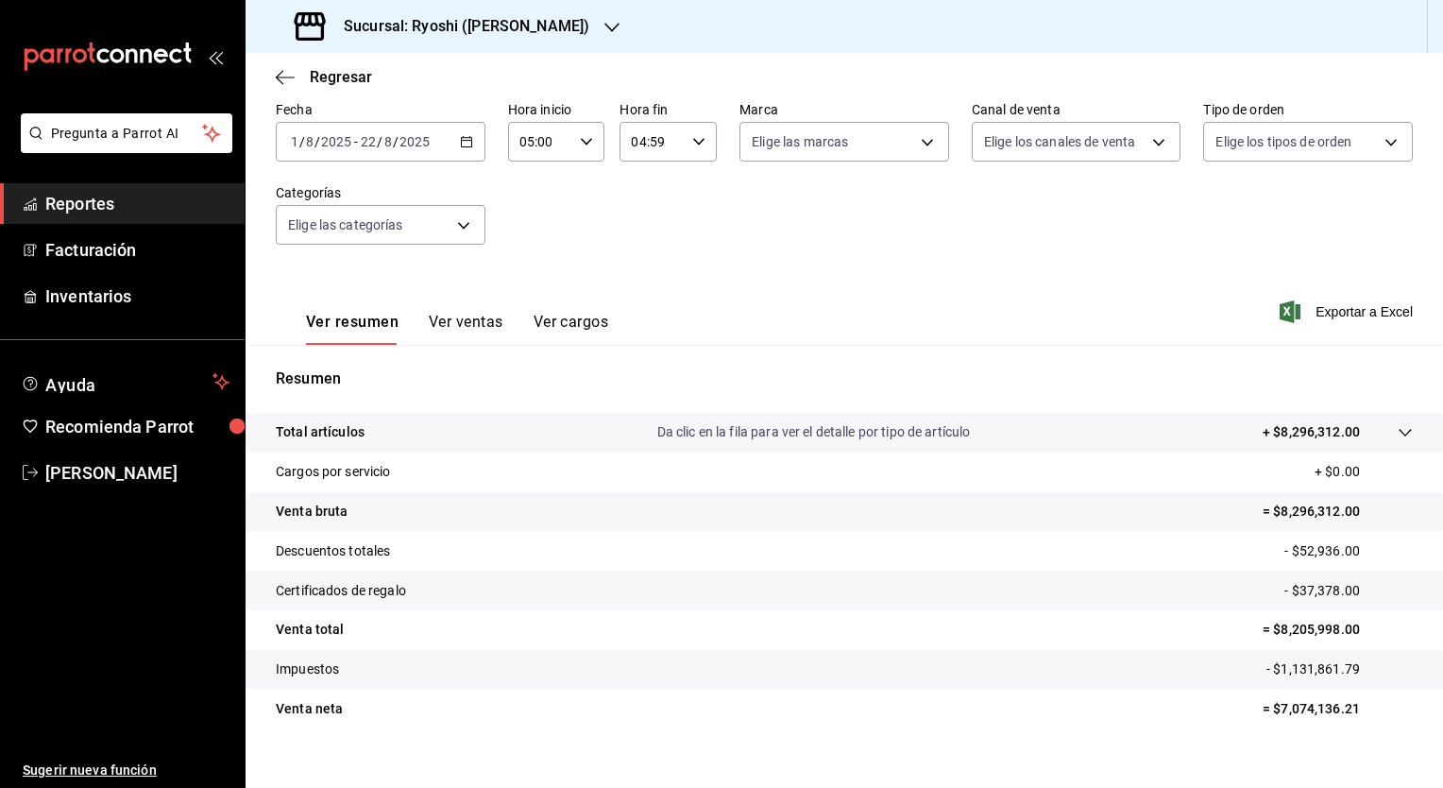
scroll to position [117, 0]
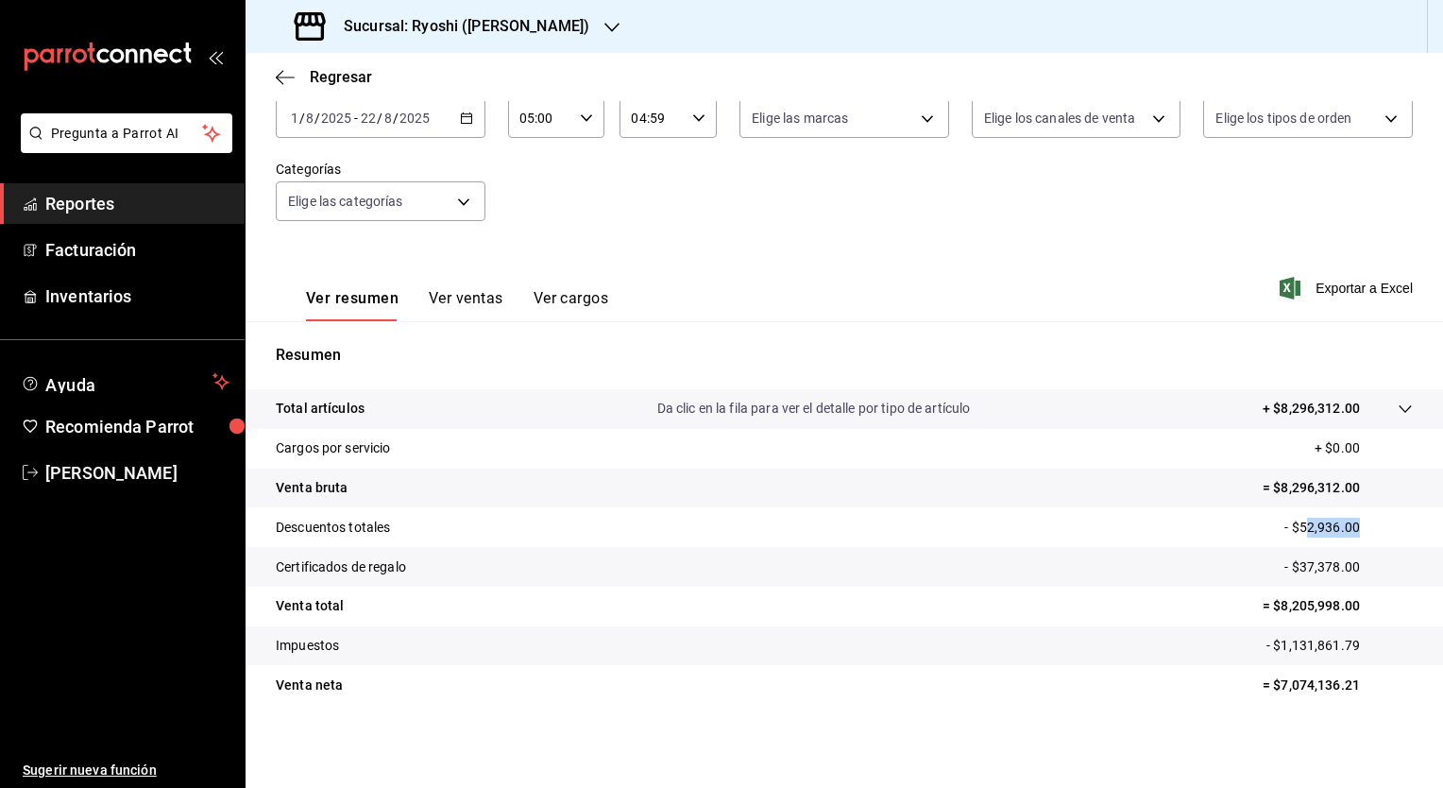
drag, startPoint x: 1290, startPoint y: 524, endPoint x: 1359, endPoint y: 524, distance: 68.9
click at [1359, 524] on p "- $52,936.00" at bounding box center [1348, 528] width 128 height 20
drag, startPoint x: 1359, startPoint y: 524, endPoint x: 1294, endPoint y: 526, distance: 65.2
click at [1284, 526] on p "- $52,936.00" at bounding box center [1348, 528] width 128 height 20
drag, startPoint x: 1288, startPoint y: 527, endPoint x: 1362, endPoint y: 526, distance: 73.7
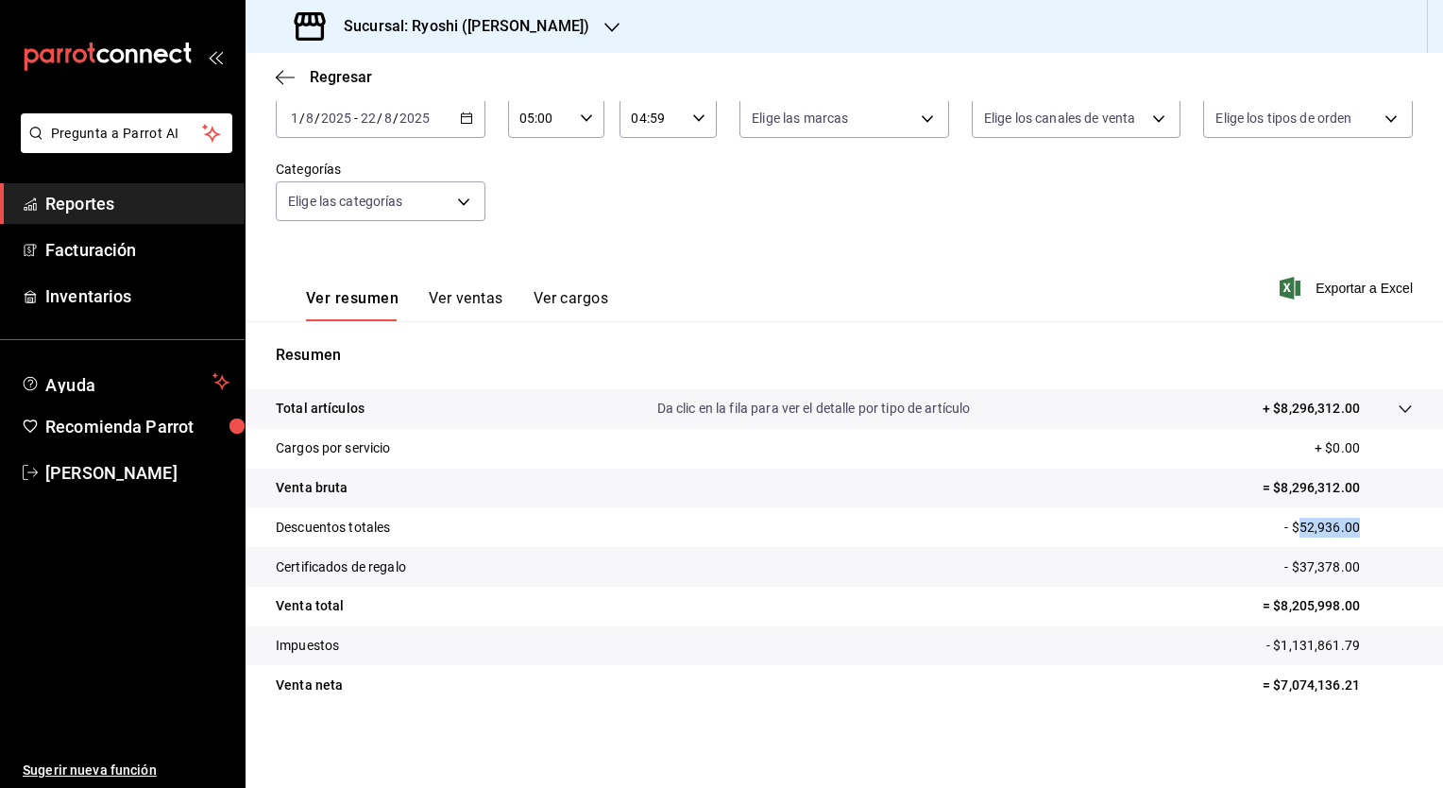
click at [1362, 526] on p "- $52,936.00" at bounding box center [1348, 528] width 128 height 20
click at [1293, 566] on p "- $37,378.00" at bounding box center [1348, 567] width 128 height 20
drag, startPoint x: 1288, startPoint y: 566, endPoint x: 1352, endPoint y: 568, distance: 64.2
click at [1352, 568] on p "- $37,378.00" at bounding box center [1348, 567] width 128 height 20
drag, startPoint x: 1266, startPoint y: 606, endPoint x: 1356, endPoint y: 609, distance: 89.8
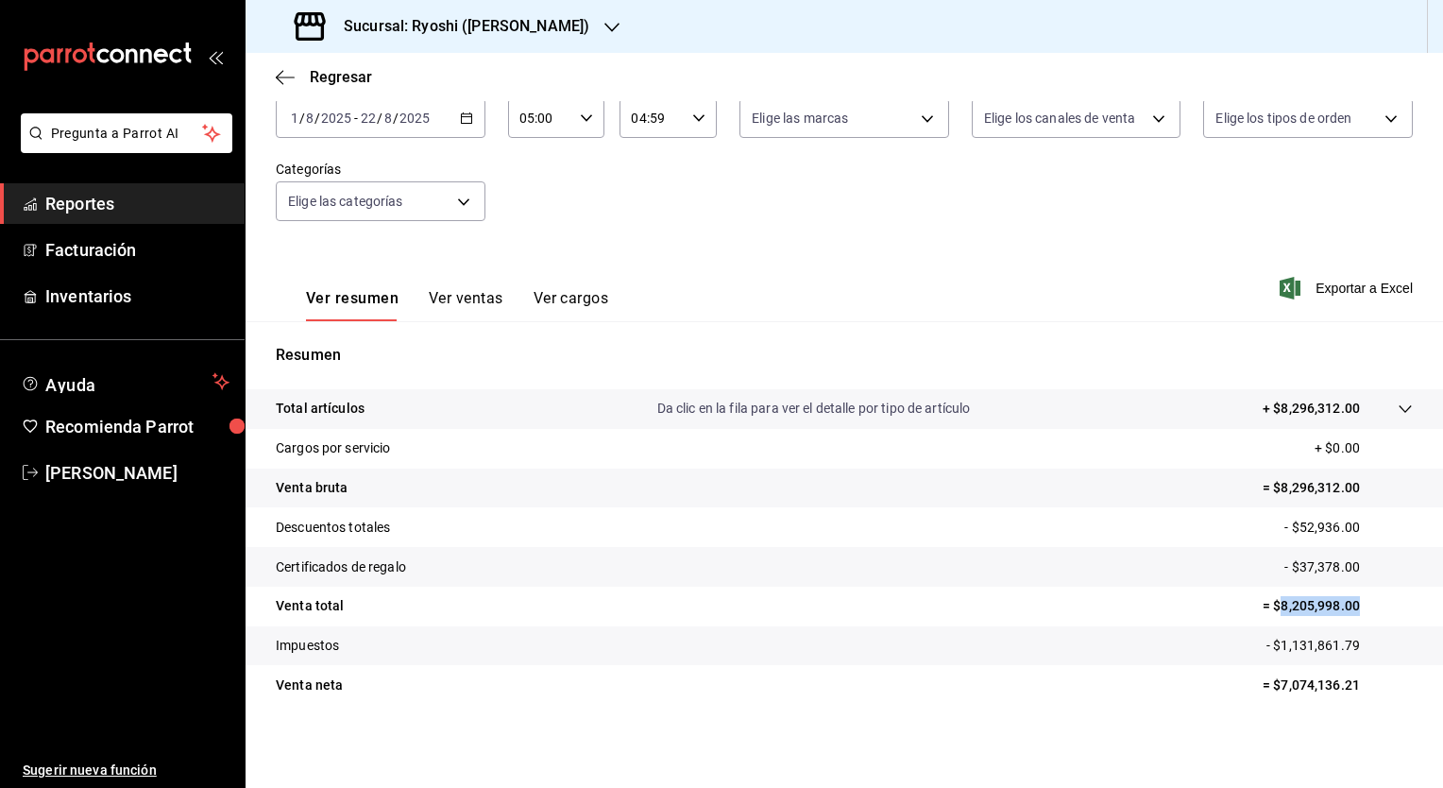
click at [1356, 609] on p "= $8,205,998.00" at bounding box center [1338, 606] width 150 height 20
drag, startPoint x: 1266, startPoint y: 686, endPoint x: 1358, endPoint y: 686, distance: 91.6
click at [1358, 686] on p "= $7,074,136.21" at bounding box center [1338, 685] width 150 height 20
drag, startPoint x: 1267, startPoint y: 644, endPoint x: 1363, endPoint y: 648, distance: 95.5
click at [1363, 648] on p "- $1,131,861.79" at bounding box center [1339, 646] width 146 height 20
